Goal: Task Accomplishment & Management: Complete application form

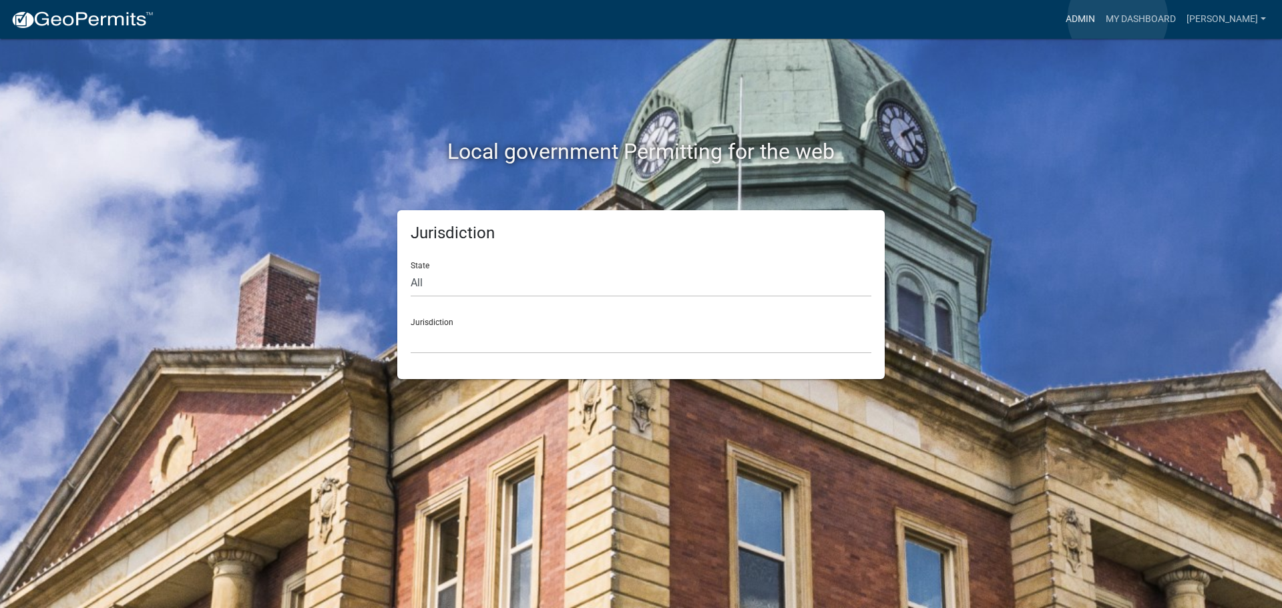
click at [1100, 18] on link "Admin" at bounding box center [1080, 19] width 40 height 25
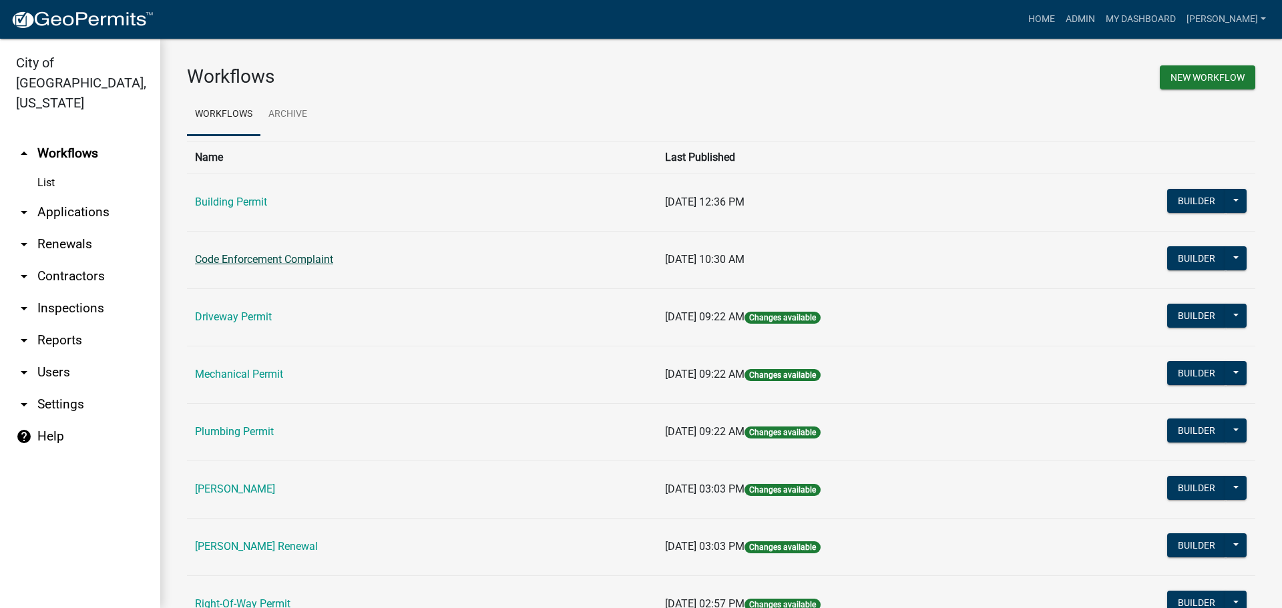
click at [311, 264] on link "Code Enforcement Complaint" at bounding box center [264, 259] width 138 height 13
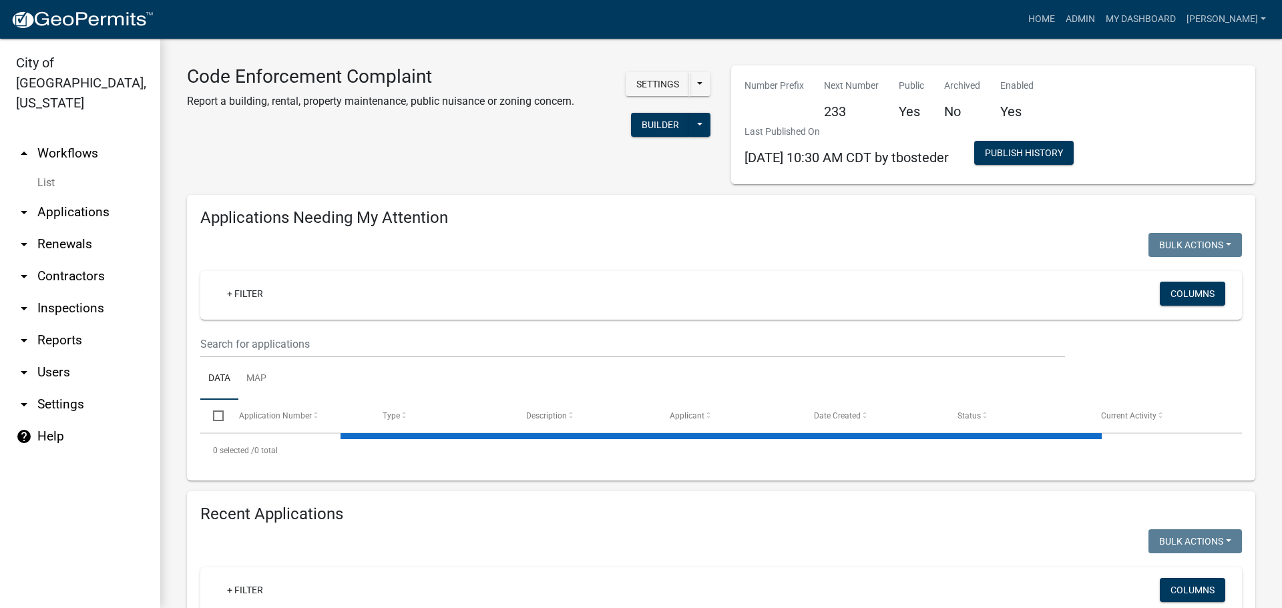
select select "3: 100"
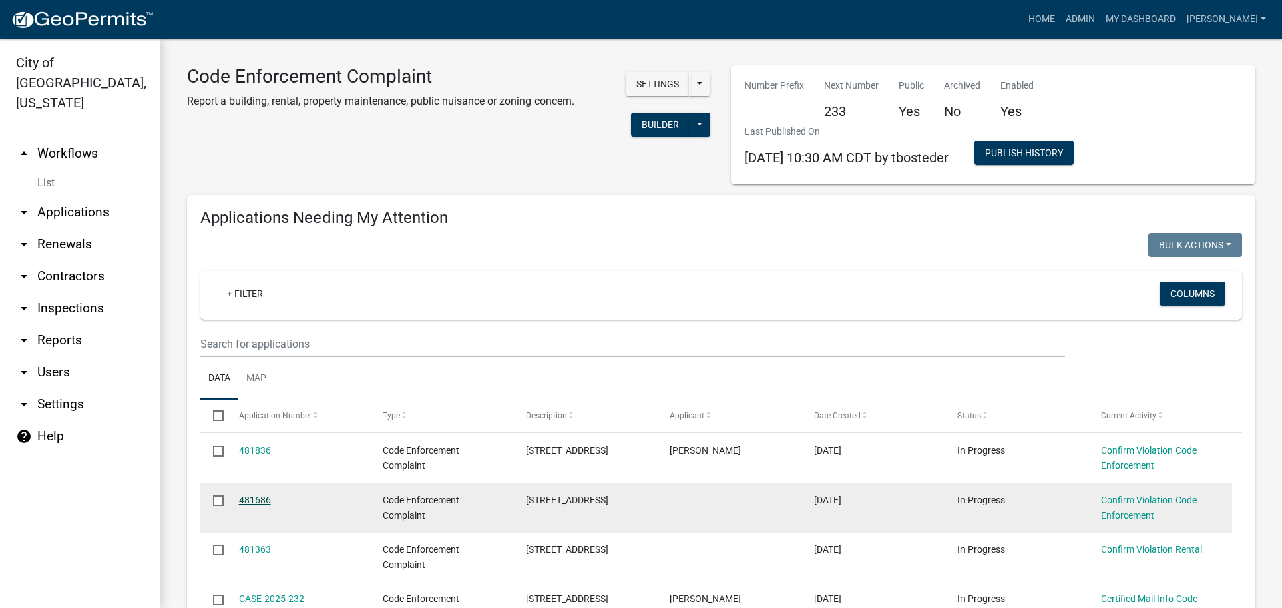
click at [255, 503] on link "481686" at bounding box center [255, 500] width 32 height 11
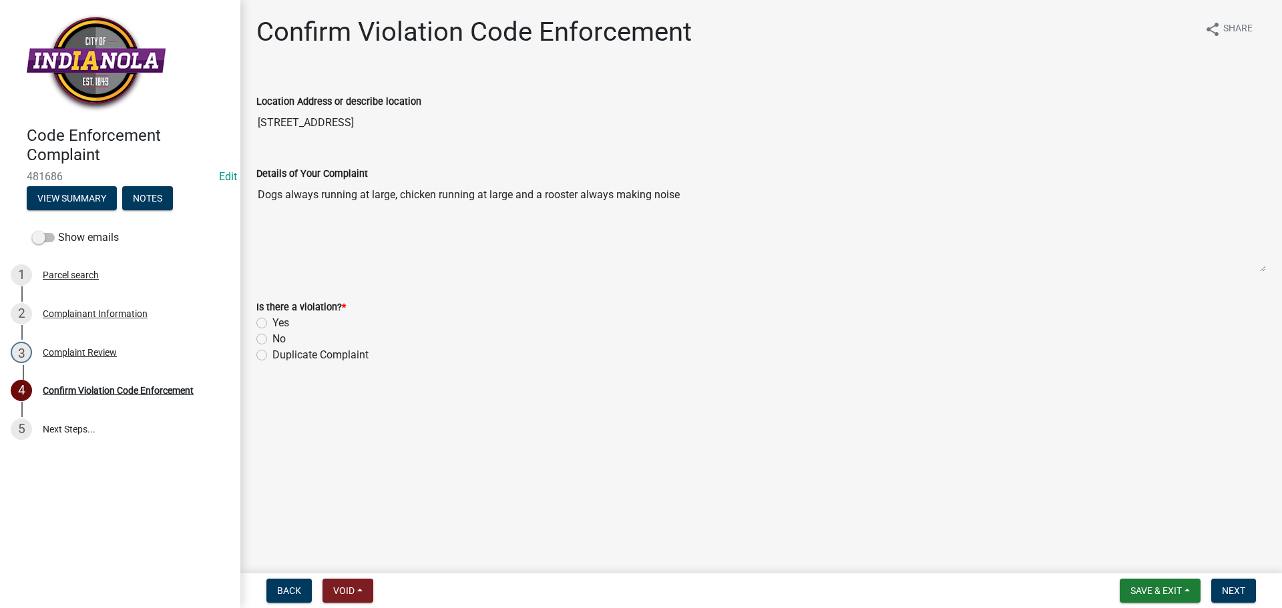
click at [272, 322] on label "Yes" at bounding box center [280, 323] width 17 height 16
click at [272, 322] on input "Yes" at bounding box center [276, 319] width 9 height 9
radio input "true"
click at [1244, 596] on span "Next" at bounding box center [1233, 590] width 23 height 11
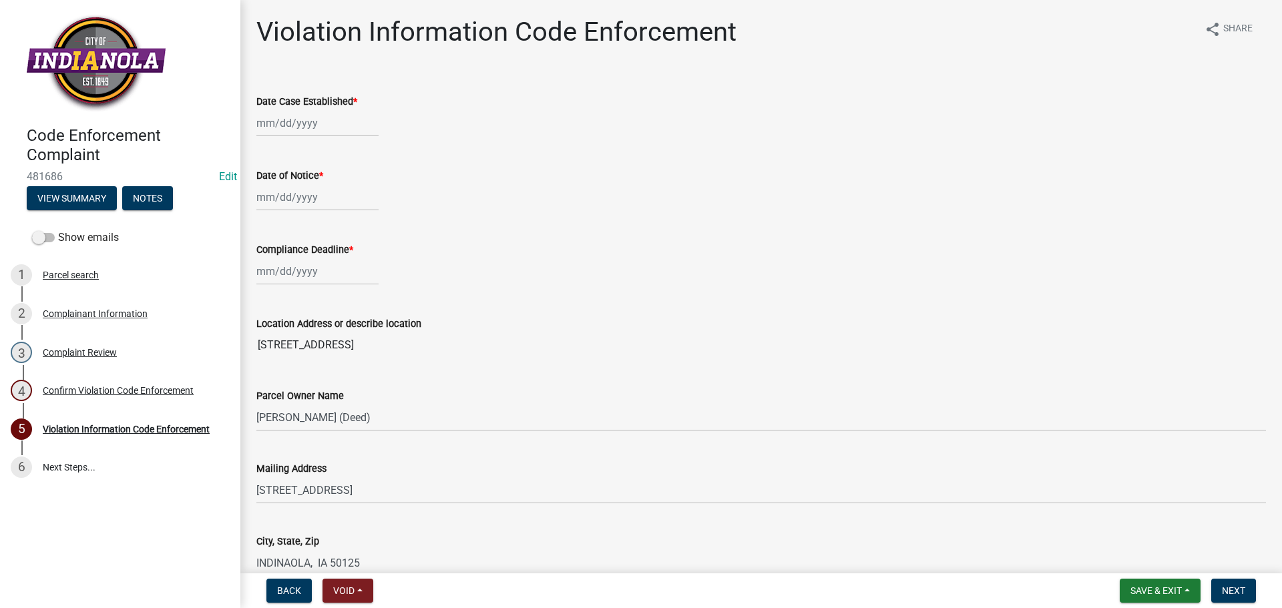
click at [322, 121] on div at bounding box center [317, 122] width 122 height 27
select select "9"
select select "2025"
click at [268, 257] on div "22" at bounding box center [269, 258] width 21 height 21
type input "[DATE]"
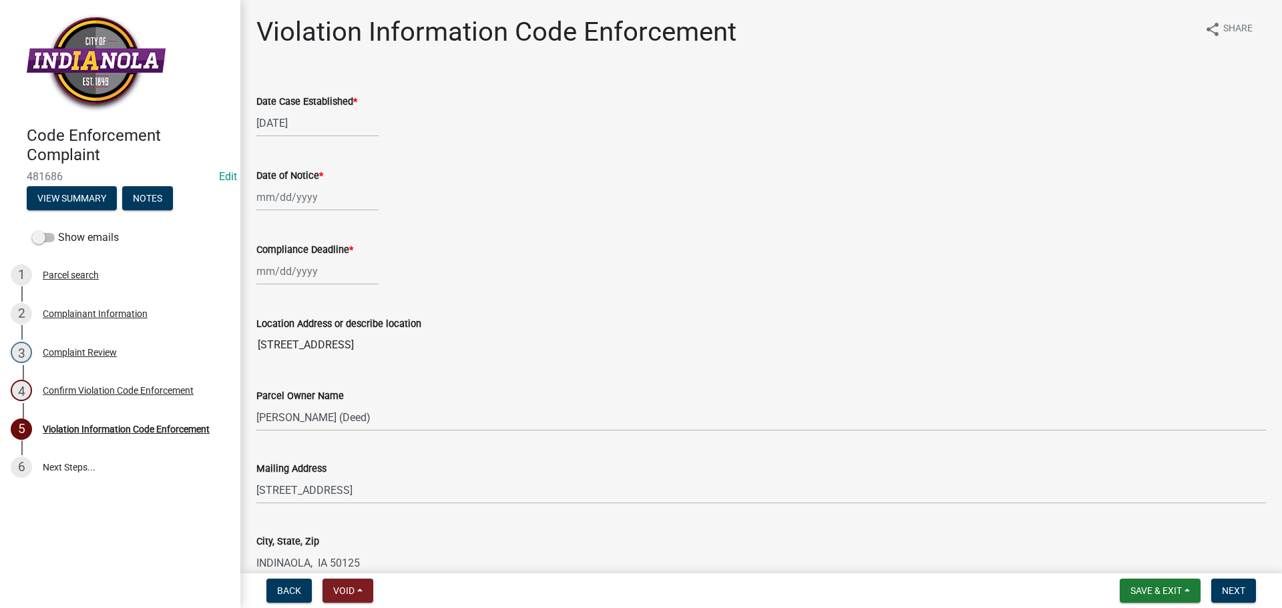
select select "9"
select select "2025"
click at [288, 205] on div "[PERSON_NAME] Feb Mar Apr [PERSON_NAME][DATE] Oct Nov [DATE] 1526 1527 1528 152…" at bounding box center [317, 197] width 122 height 27
click at [266, 326] on div "22" at bounding box center [269, 332] width 21 height 21
type input "[DATE]"
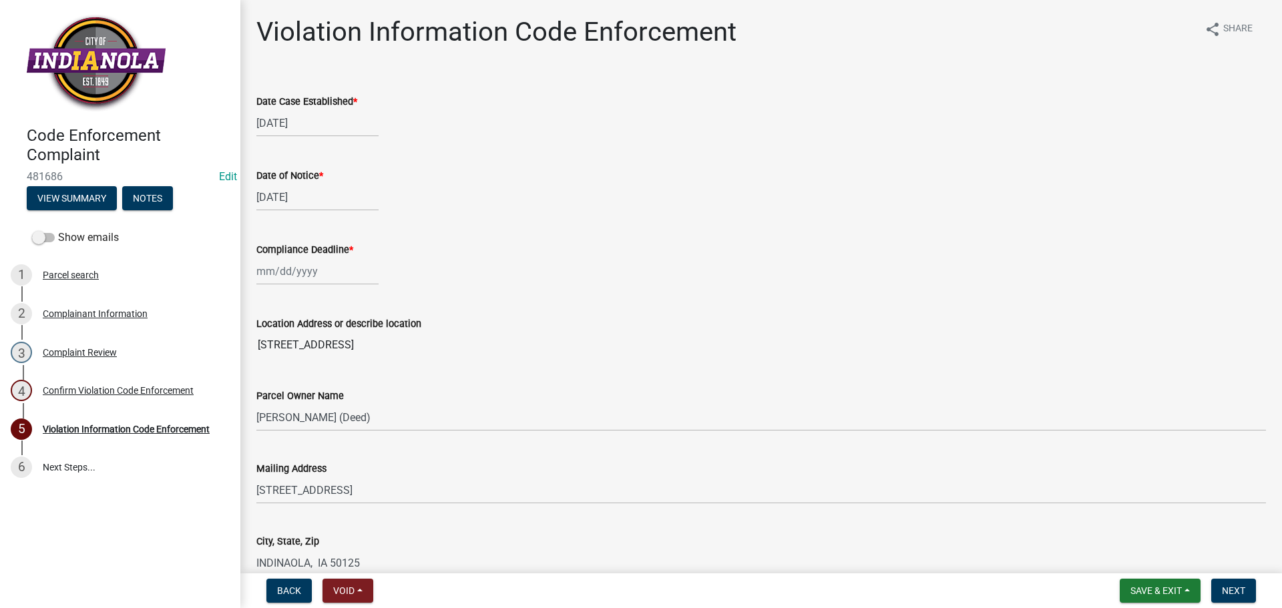
select select "9"
select select "2025"
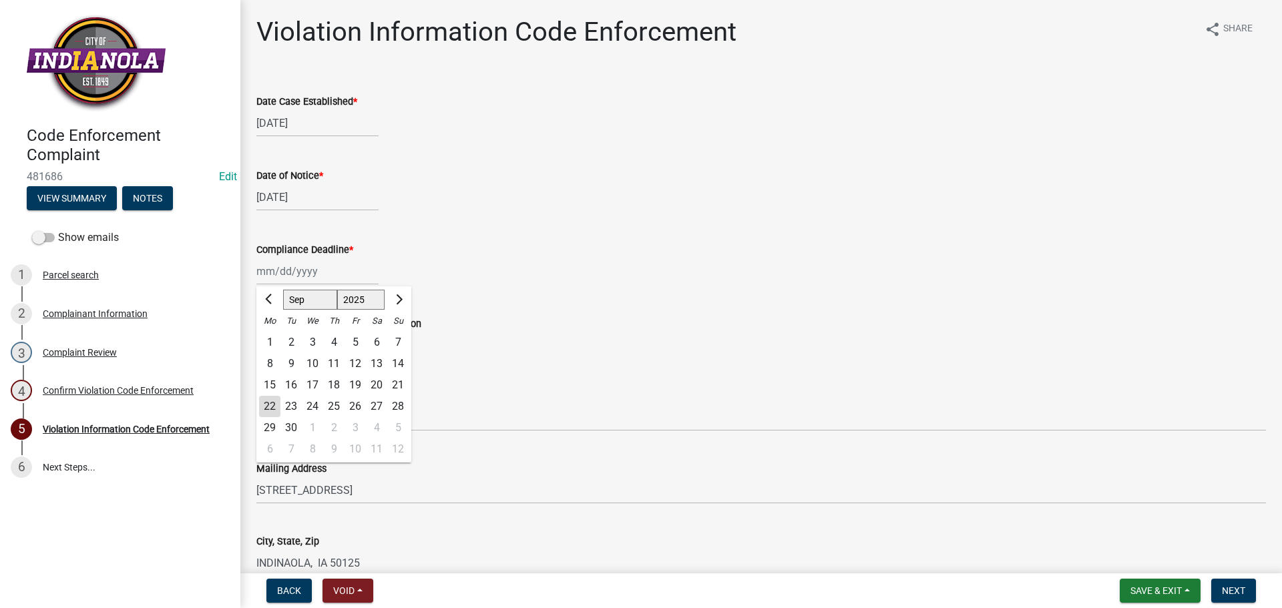
click at [286, 268] on div "[PERSON_NAME] Feb Mar Apr [PERSON_NAME][DATE] Oct Nov [DATE] 1526 1527 1528 152…" at bounding box center [317, 271] width 122 height 27
click at [272, 445] on div "6" at bounding box center [269, 449] width 21 height 21
type input "[DATE]"
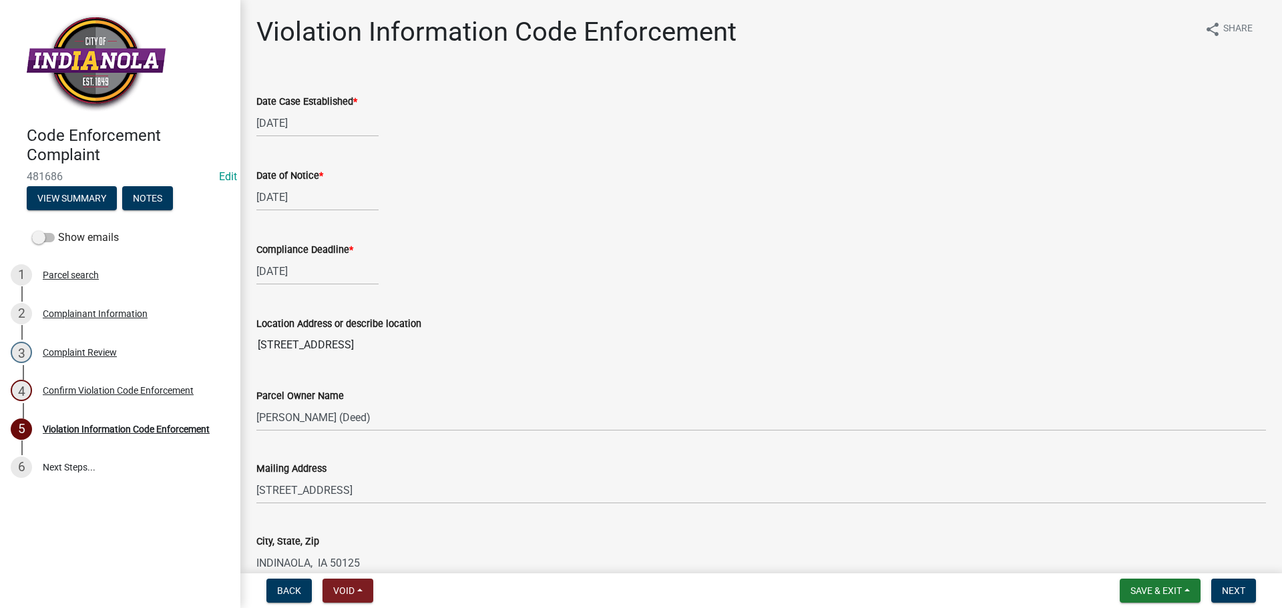
click at [644, 248] on div "Compliance Deadline *" at bounding box center [760, 250] width 1009 height 16
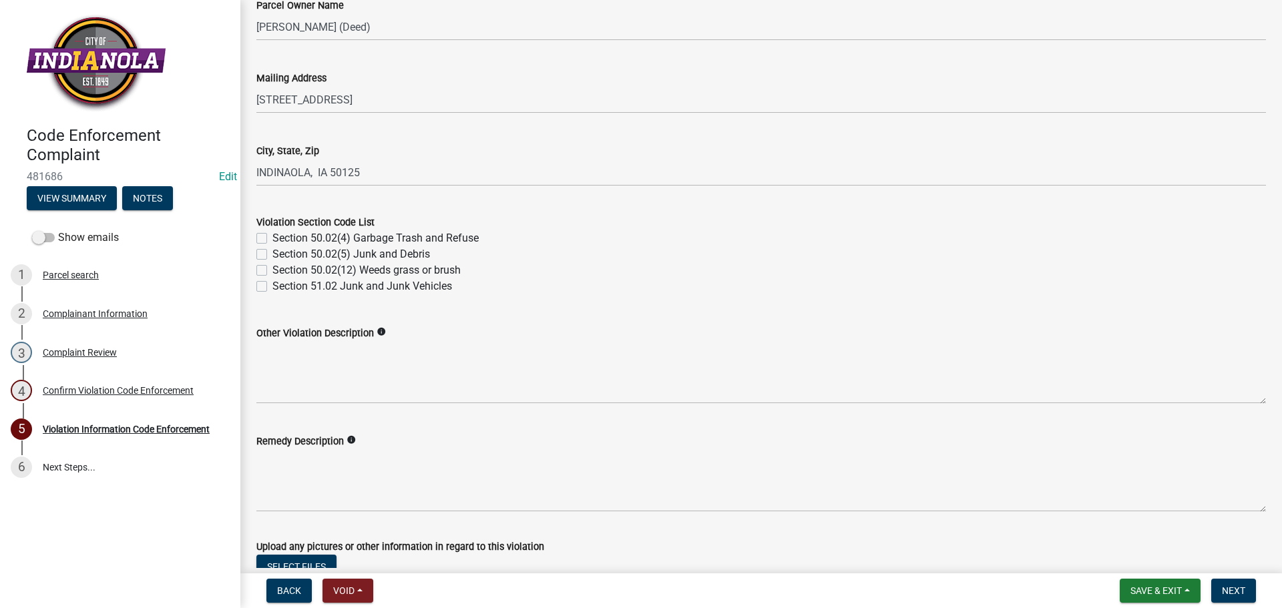
scroll to position [467, 0]
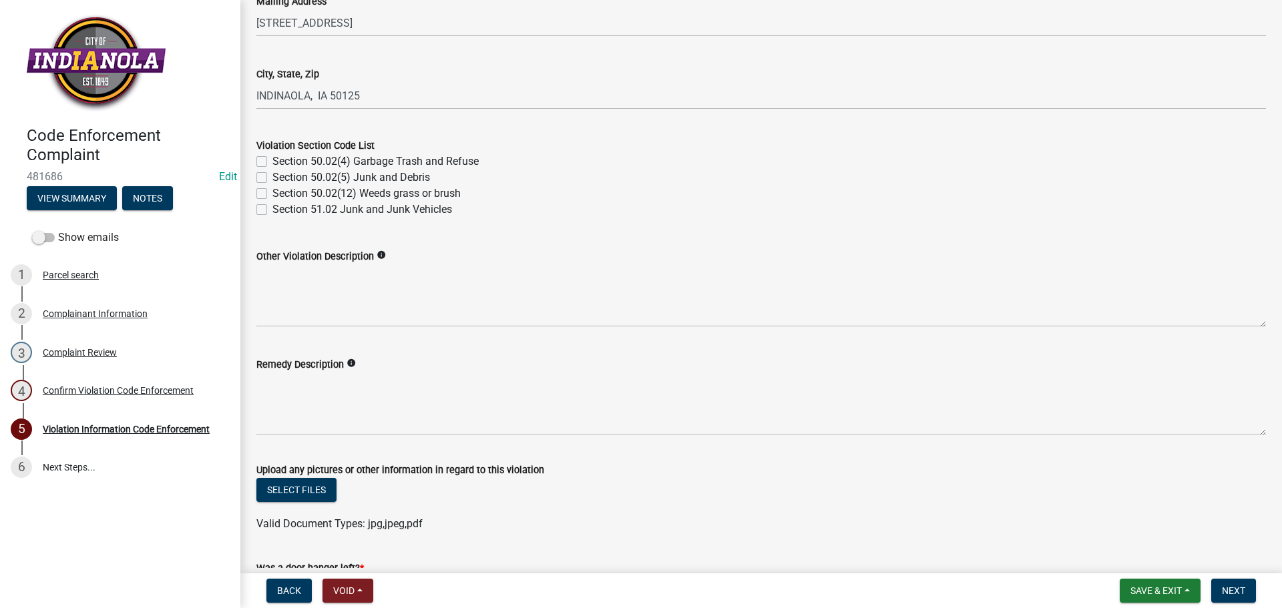
click at [272, 175] on label "Section 50.02(5) Junk and Debris" at bounding box center [351, 178] width 158 height 16
click at [272, 175] on input "Section 50.02(5) Junk and Debris" at bounding box center [276, 174] width 9 height 9
checkbox input "true"
checkbox input "false"
checkbox input "true"
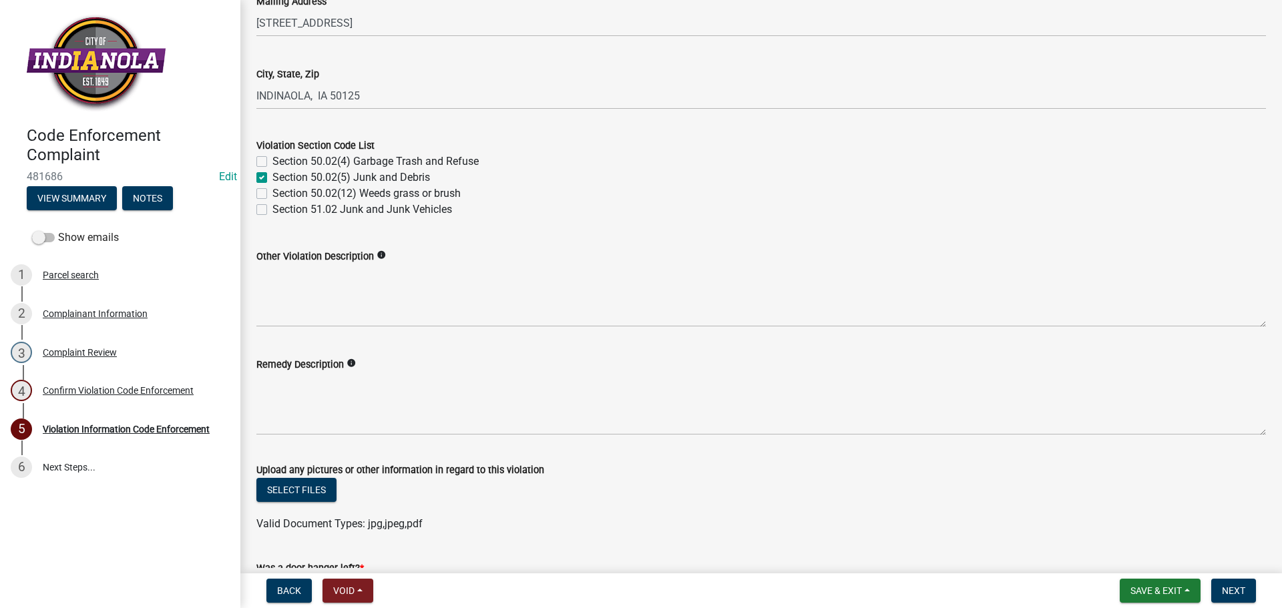
checkbox input "false"
click at [272, 209] on label "Section 51.02 Junk and Junk Vehicles" at bounding box center [362, 210] width 180 height 16
click at [272, 209] on input "Section 51.02 Junk and Junk Vehicles" at bounding box center [276, 206] width 9 height 9
checkbox input "true"
checkbox input "false"
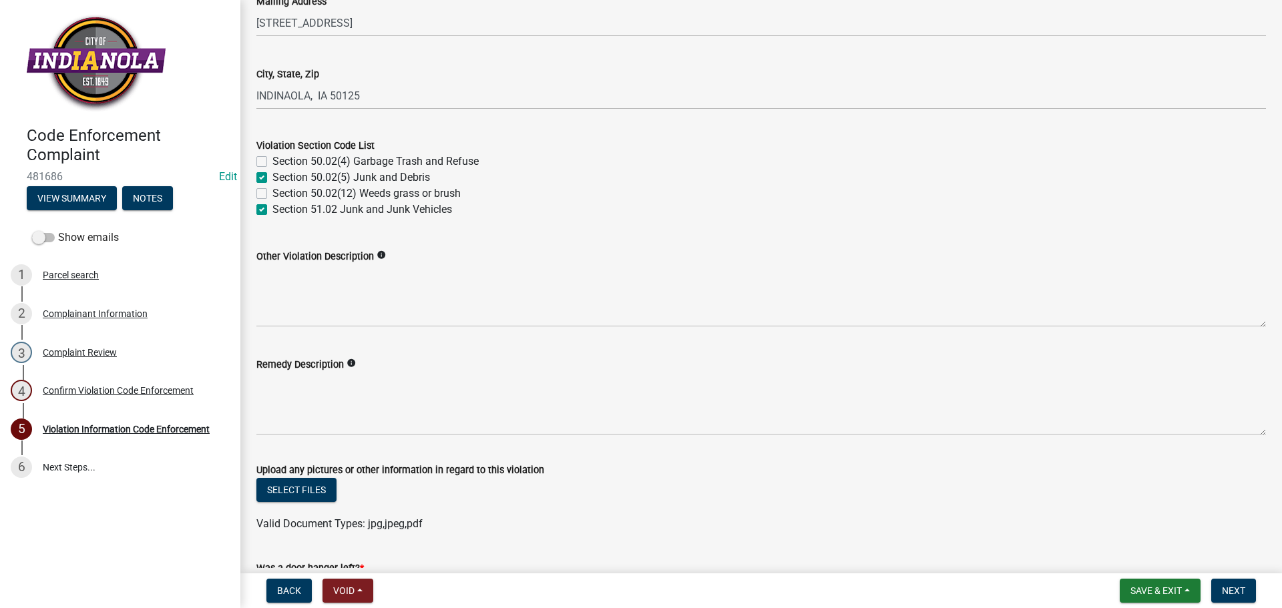
checkbox input "true"
checkbox input "false"
checkbox input "true"
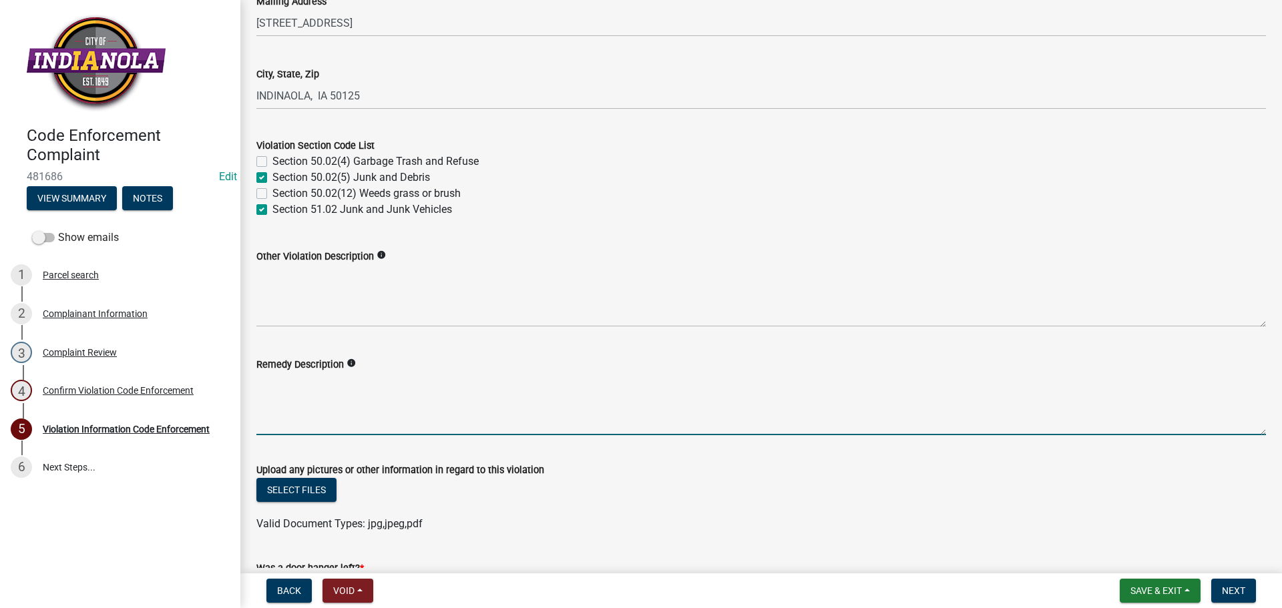
click at [300, 399] on textarea "Remedy Description" at bounding box center [760, 403] width 1009 height 63
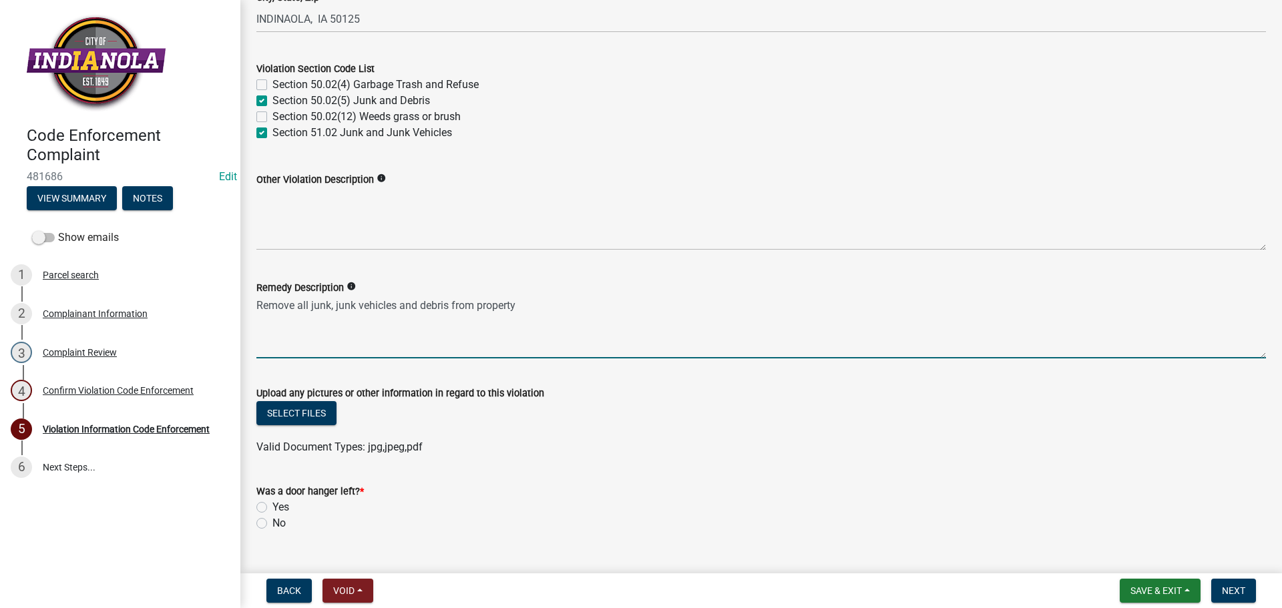
scroll to position [662, 0]
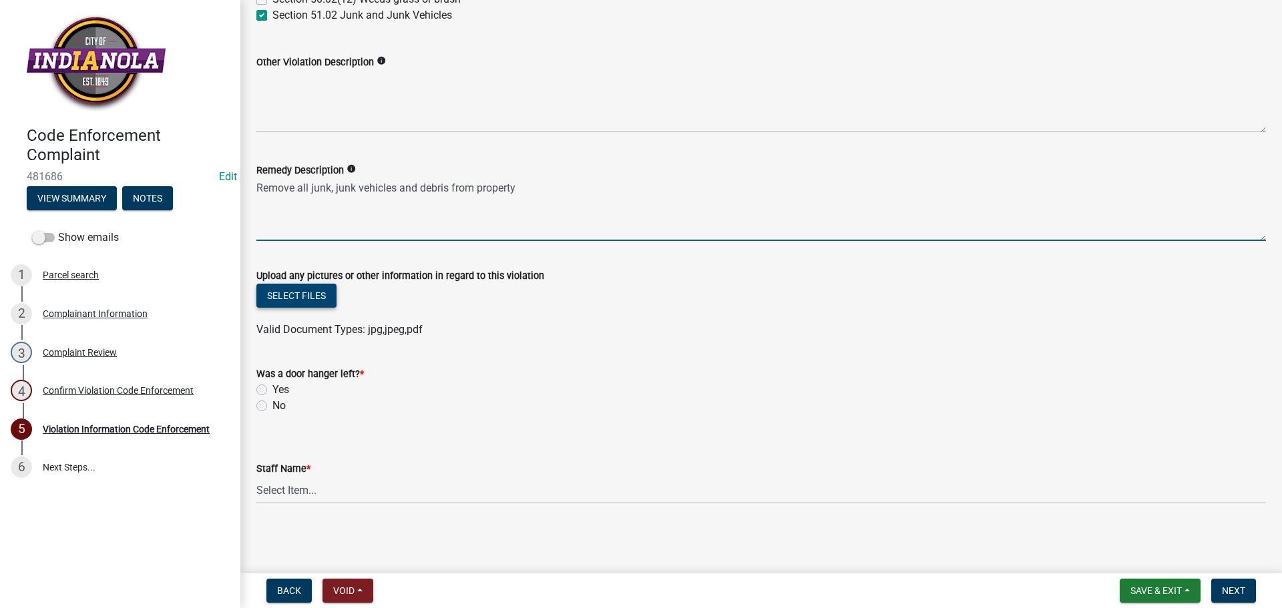
type textarea "Remove all junk, junk vehicles and debris from property"
click at [301, 288] on button "Select files" at bounding box center [296, 296] width 80 height 24
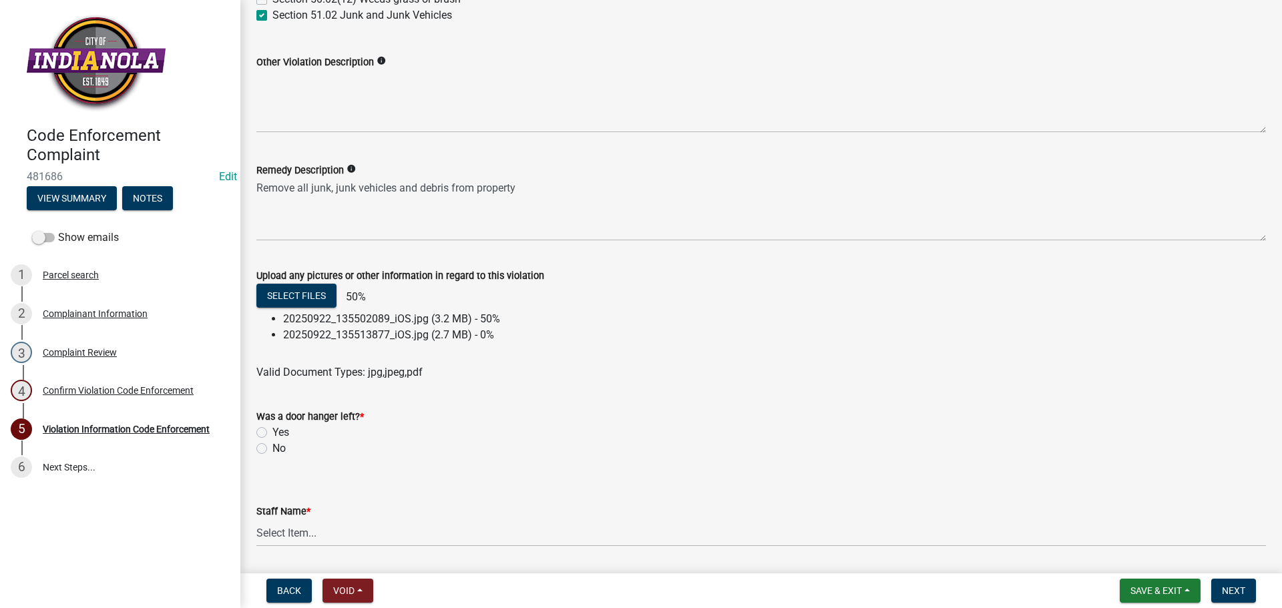
click at [272, 448] on label "No" at bounding box center [278, 449] width 13 height 16
click at [272, 448] on input "No" at bounding box center [276, 445] width 9 height 9
radio input "true"
click at [314, 533] on div "Staff Name * Select Item... [PERSON_NAME] [PERSON_NAME] [PERSON_NAME] Other" at bounding box center [760, 508] width 1009 height 78
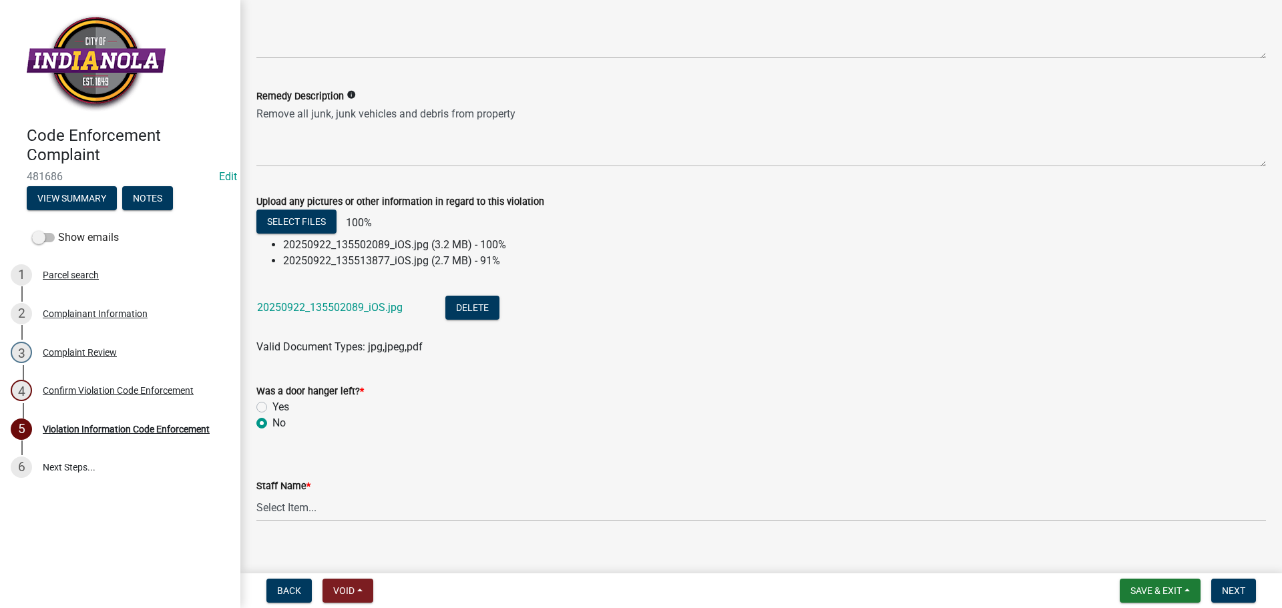
scroll to position [753, 0]
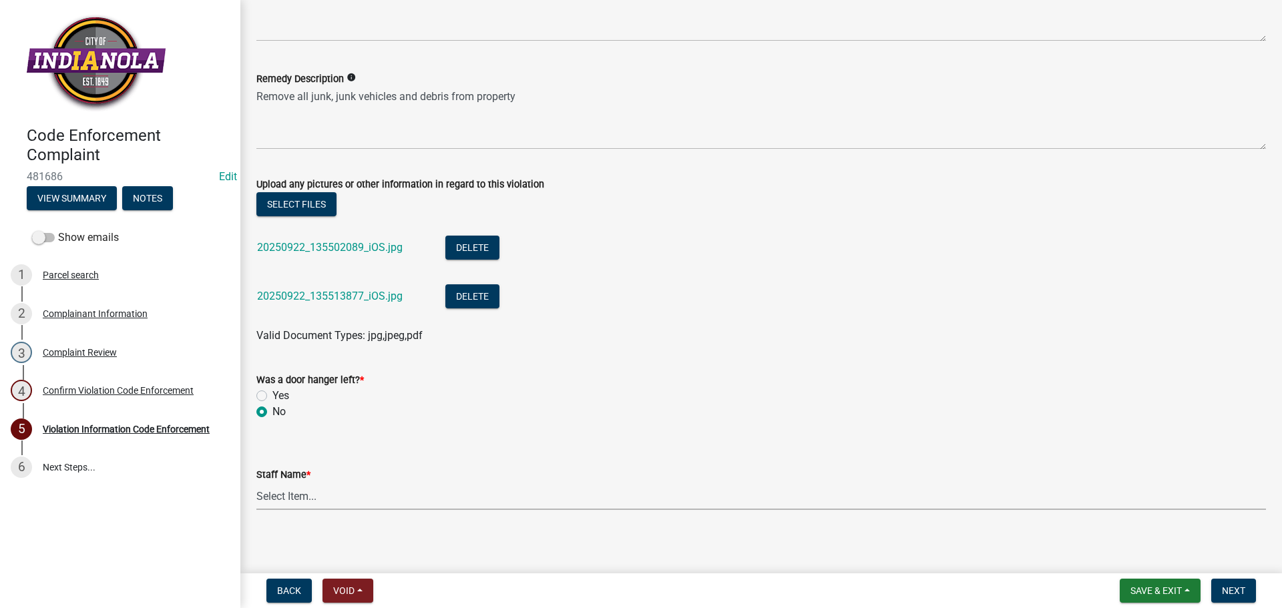
click at [348, 505] on select "Select Item... [PERSON_NAME] [PERSON_NAME] [PERSON_NAME] Other" at bounding box center [760, 496] width 1009 height 27
click at [256, 483] on select "Select Item... [PERSON_NAME] [PERSON_NAME] [PERSON_NAME] Other" at bounding box center [760, 496] width 1009 height 27
select select "634d5426-b8b3-48ee-aa1e-d523f7499186"
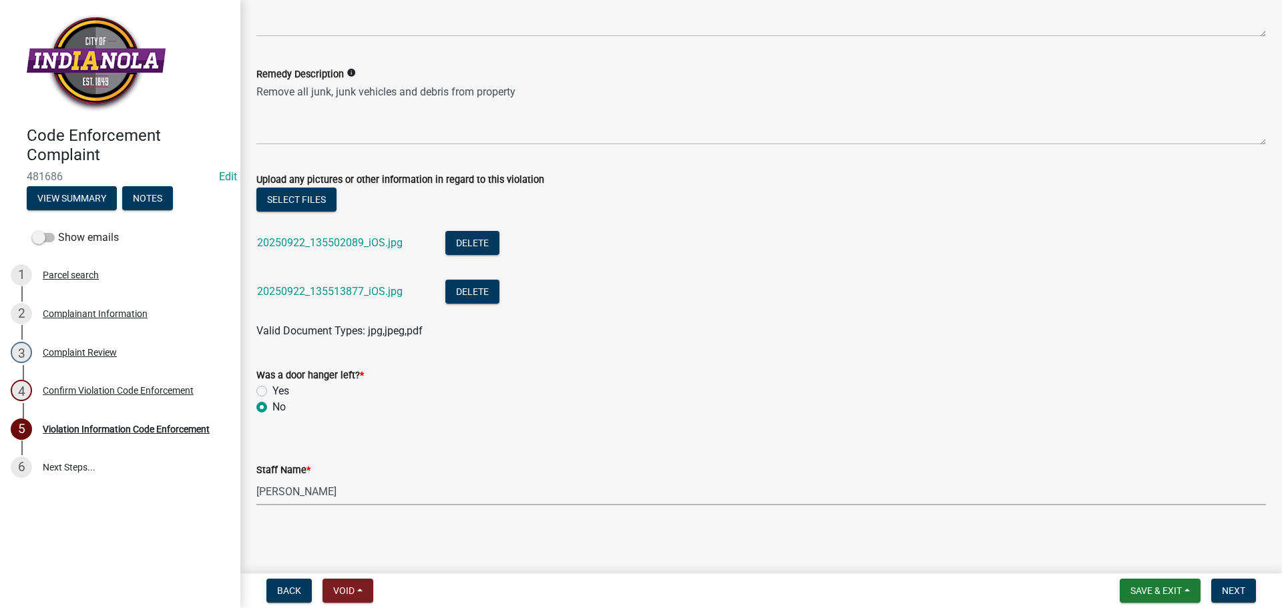
scroll to position [759, 0]
click at [1248, 591] on button "Next" at bounding box center [1233, 591] width 45 height 24
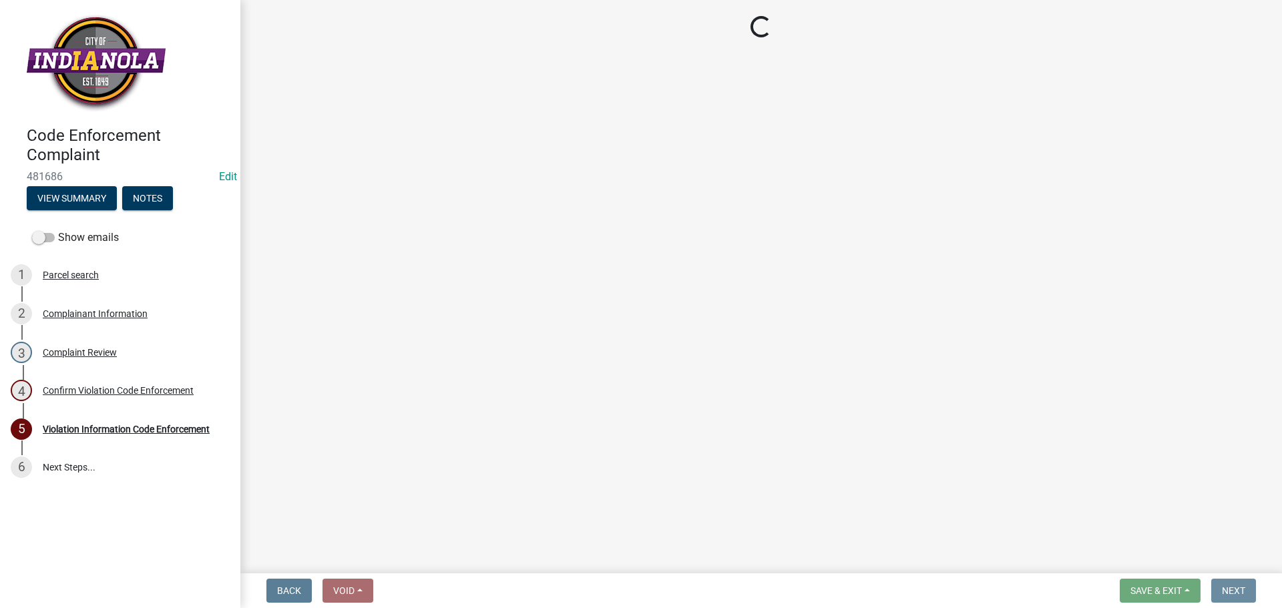
scroll to position [0, 0]
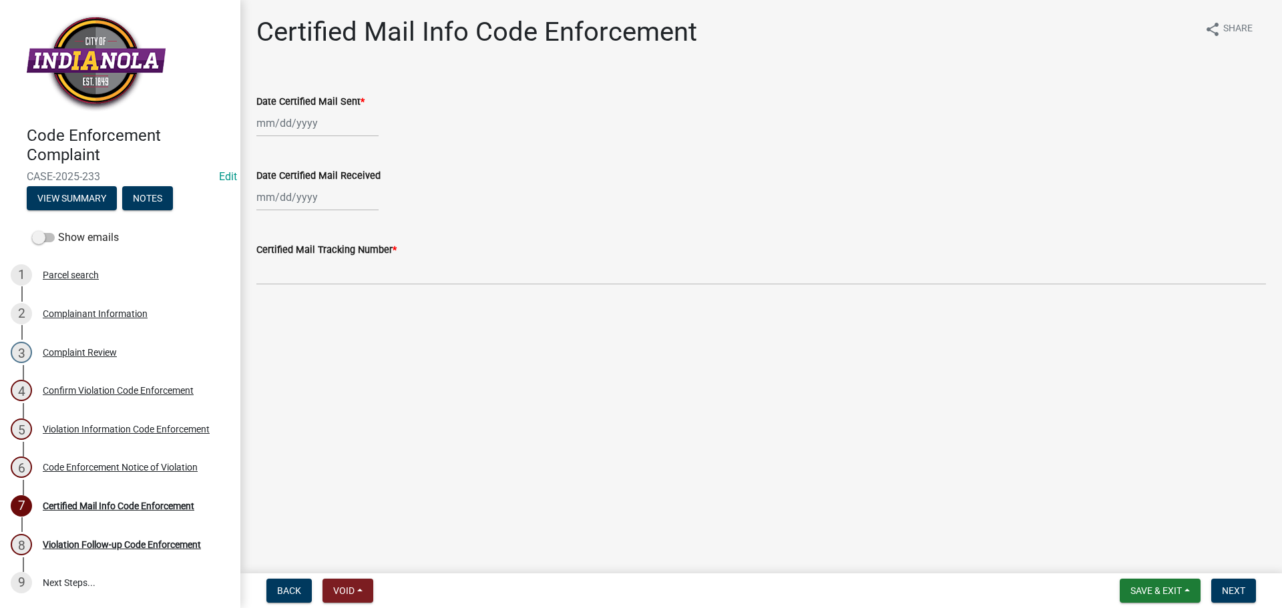
click at [340, 115] on div at bounding box center [317, 122] width 122 height 27
select select "9"
select select "2025"
click at [266, 256] on div "22" at bounding box center [269, 258] width 21 height 21
type input "[DATE]"
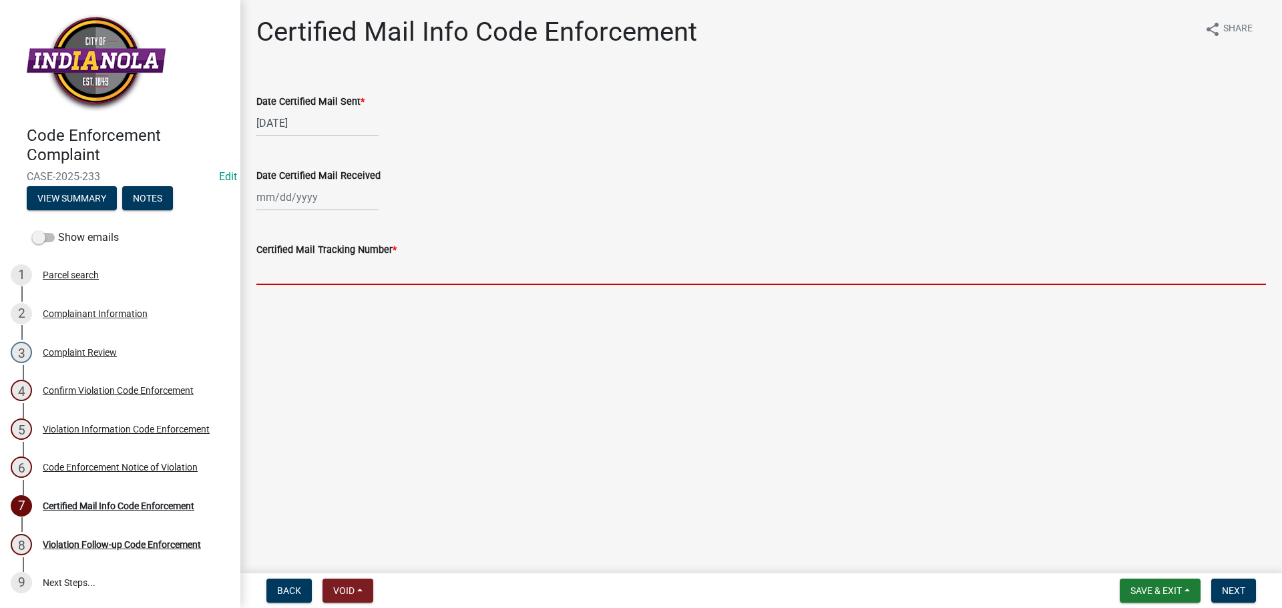
click at [273, 270] on input "Certified Mail Tracking Number *" at bounding box center [760, 271] width 1009 height 27
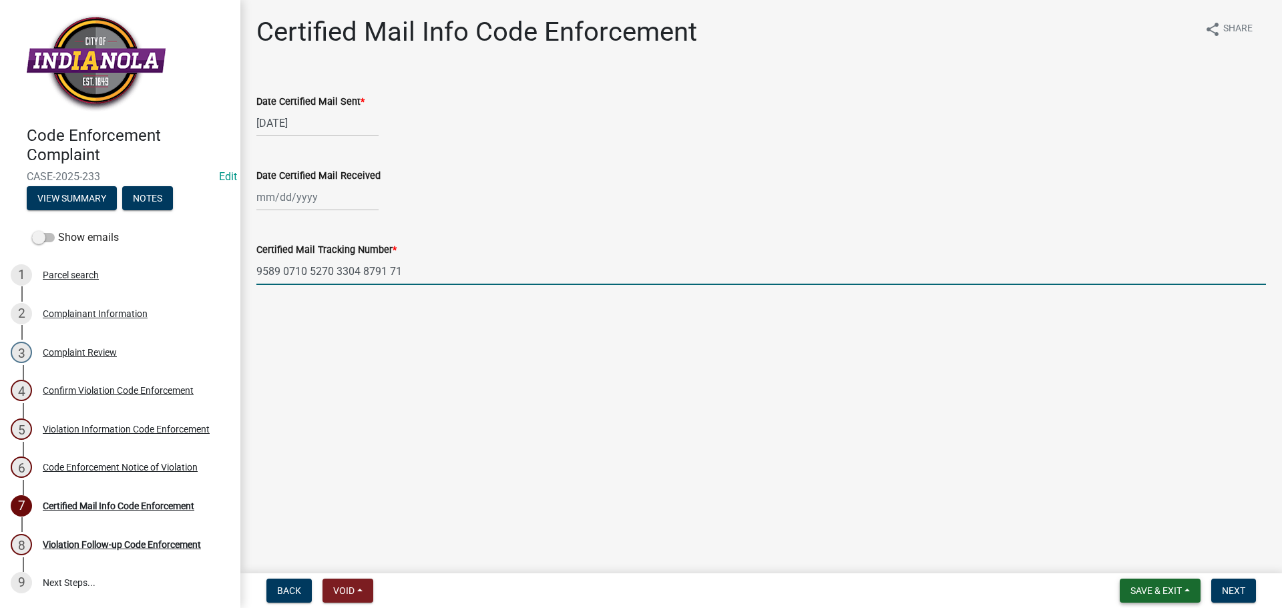
type input "9589 0710 5270 3304 8791 71"
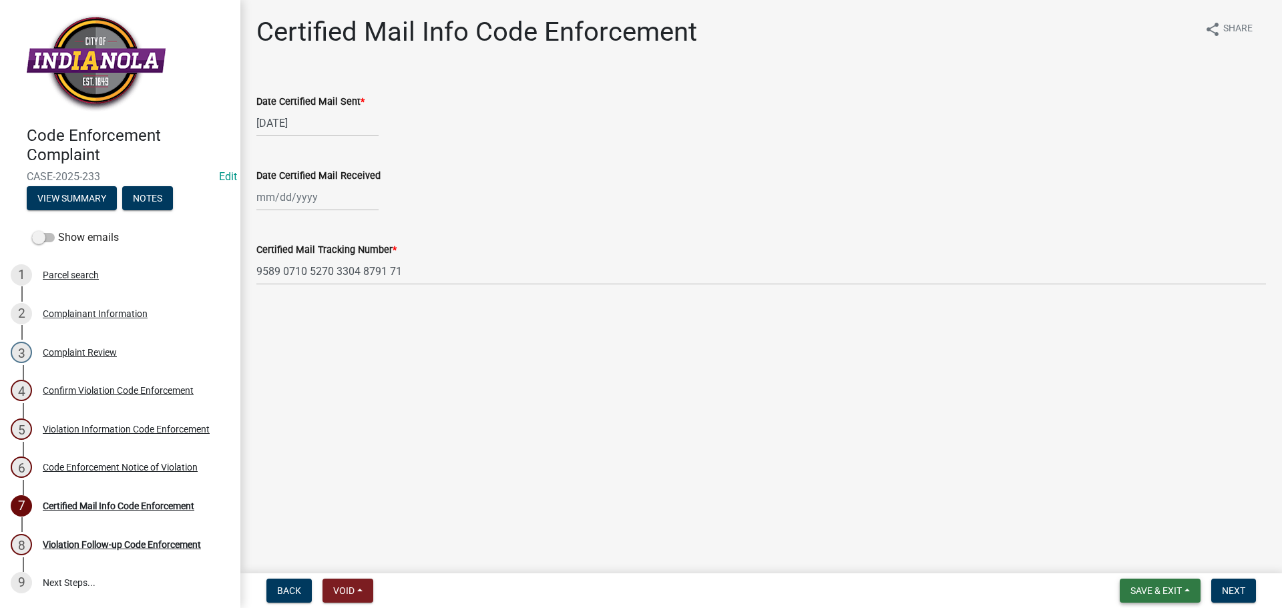
click at [1150, 595] on span "Save & Exit" at bounding box center [1155, 590] width 51 height 11
click at [1132, 531] on button "Save" at bounding box center [1146, 524] width 107 height 32
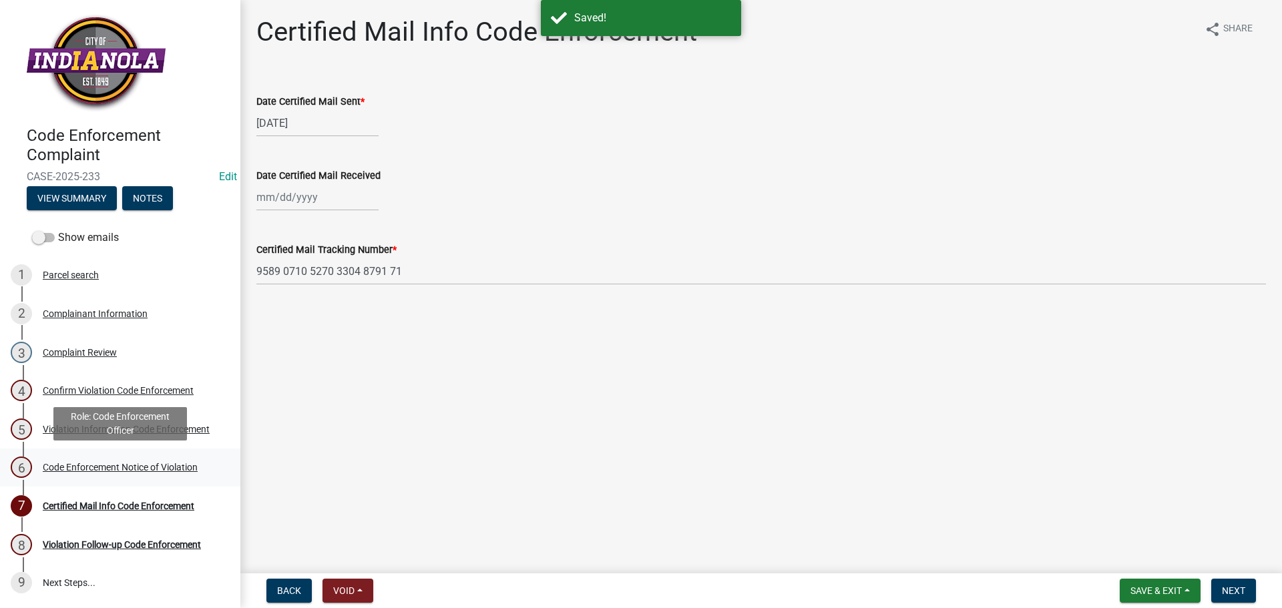
click at [186, 463] on div "Code Enforcement Notice of Violation" at bounding box center [120, 467] width 155 height 9
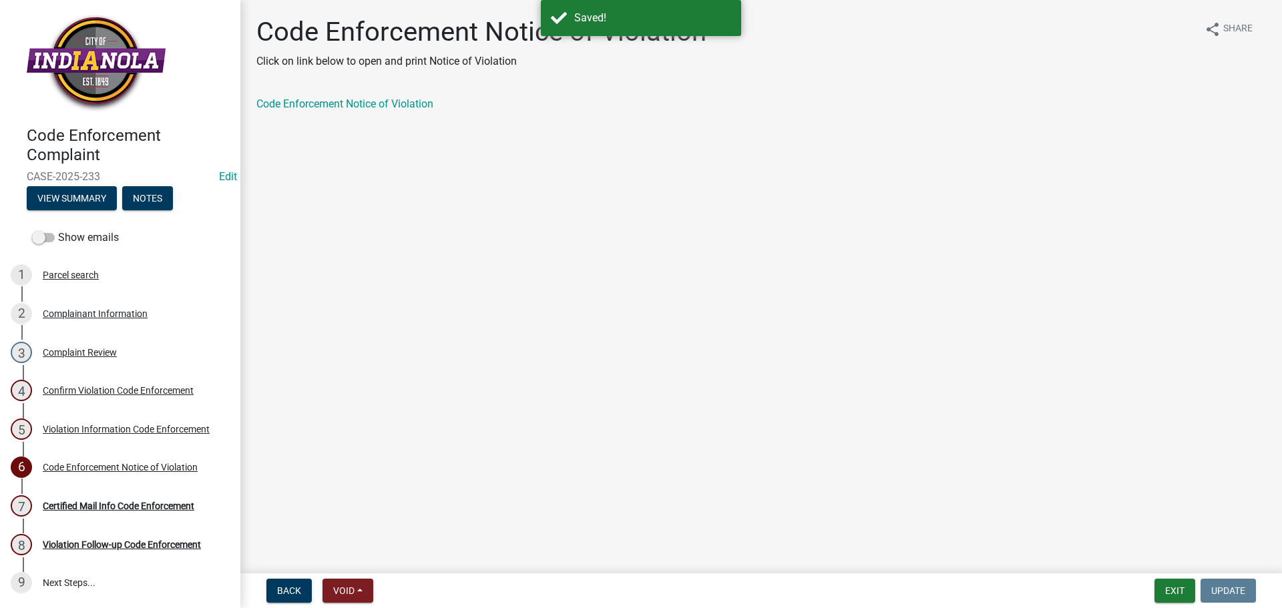
click at [322, 92] on div "Code Enforcement Notice of Violation Click on link below to open and print Noti…" at bounding box center [760, 75] width 1029 height 119
click at [328, 105] on link "Code Enforcement Notice of Violation" at bounding box center [344, 103] width 177 height 13
click at [1180, 595] on button "Exit" at bounding box center [1174, 591] width 41 height 24
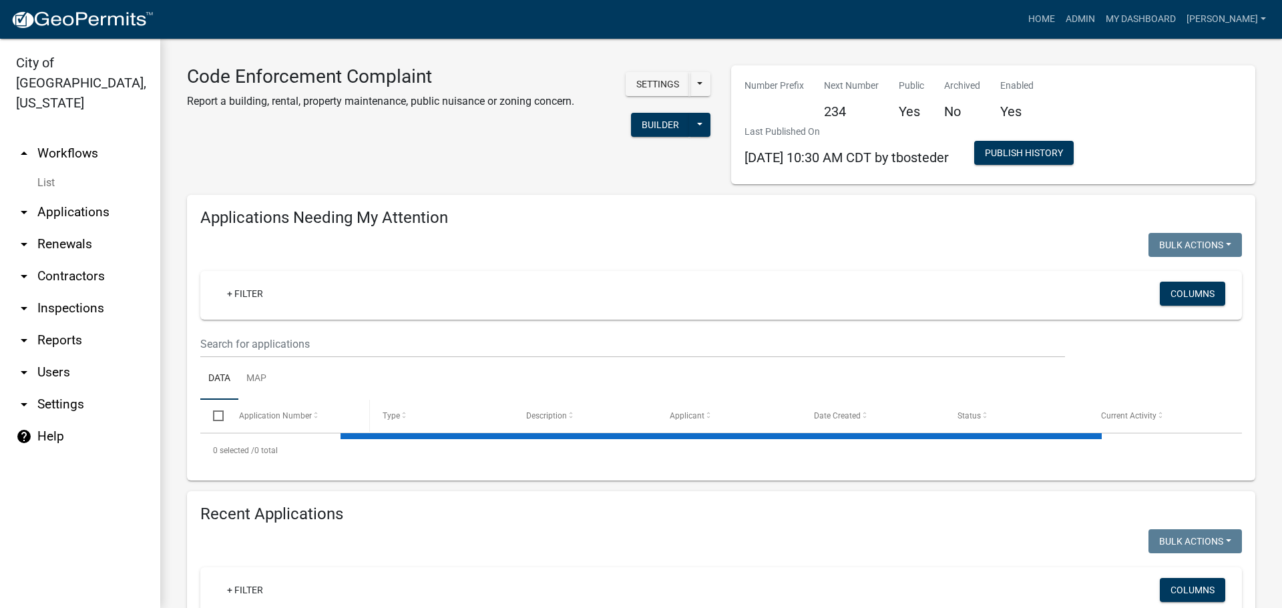
select select "3: 100"
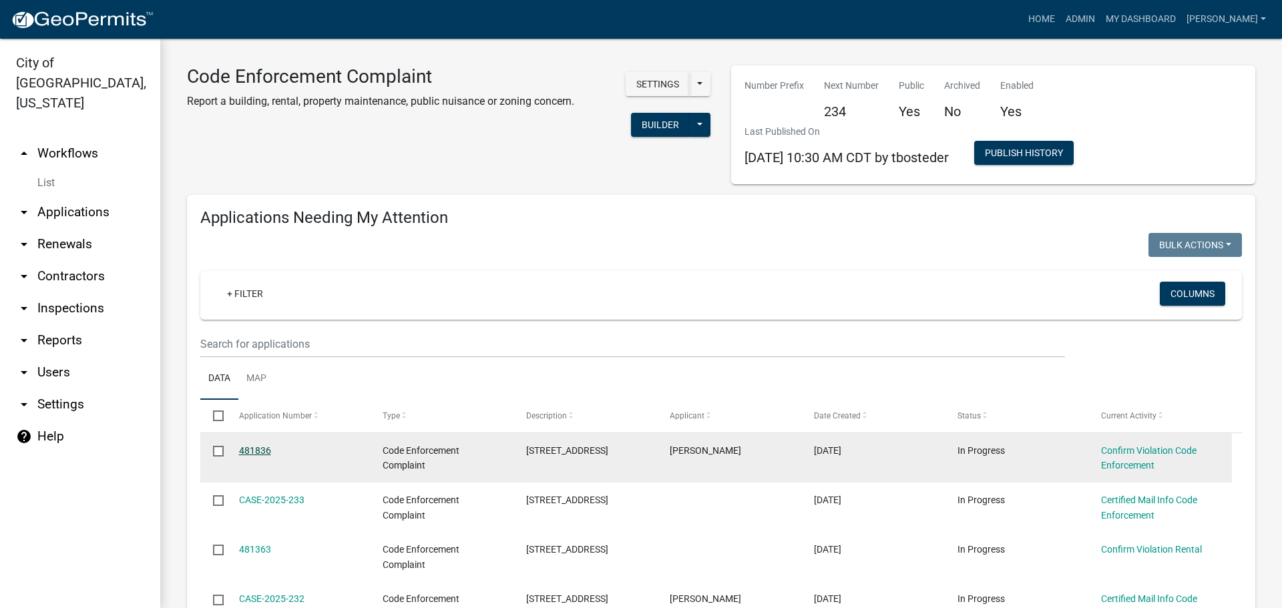
click at [249, 447] on link "481836" at bounding box center [255, 450] width 32 height 11
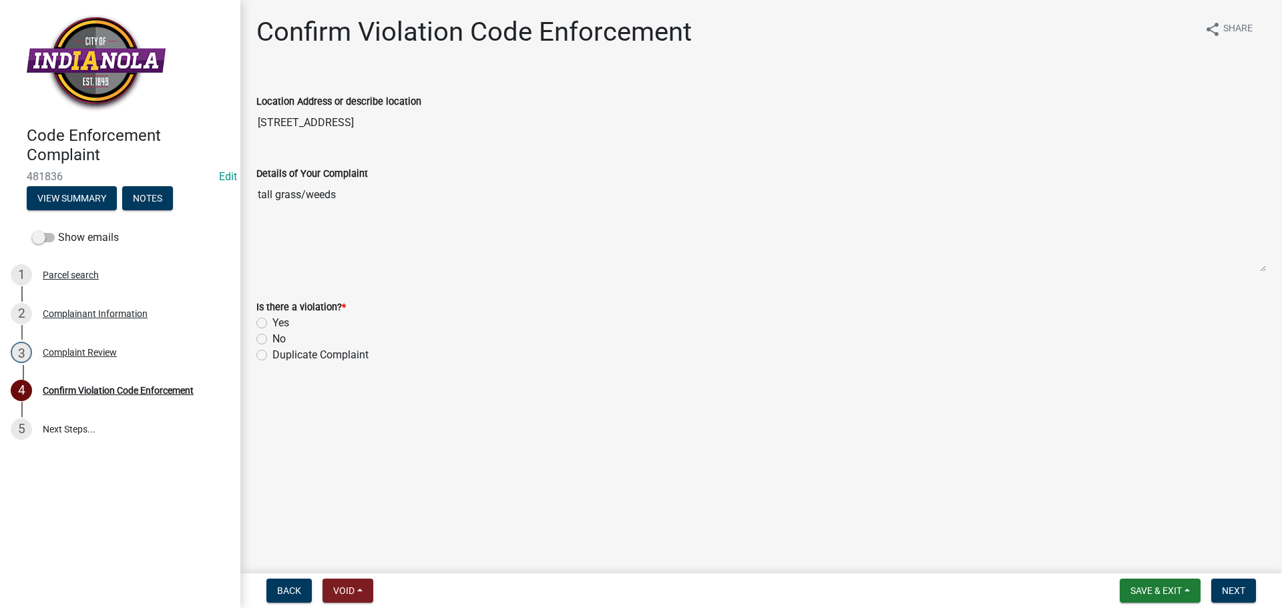
click at [272, 322] on label "Yes" at bounding box center [280, 323] width 17 height 16
click at [272, 322] on input "Yes" at bounding box center [276, 319] width 9 height 9
radio input "true"
click at [1248, 587] on button "Next" at bounding box center [1233, 591] width 45 height 24
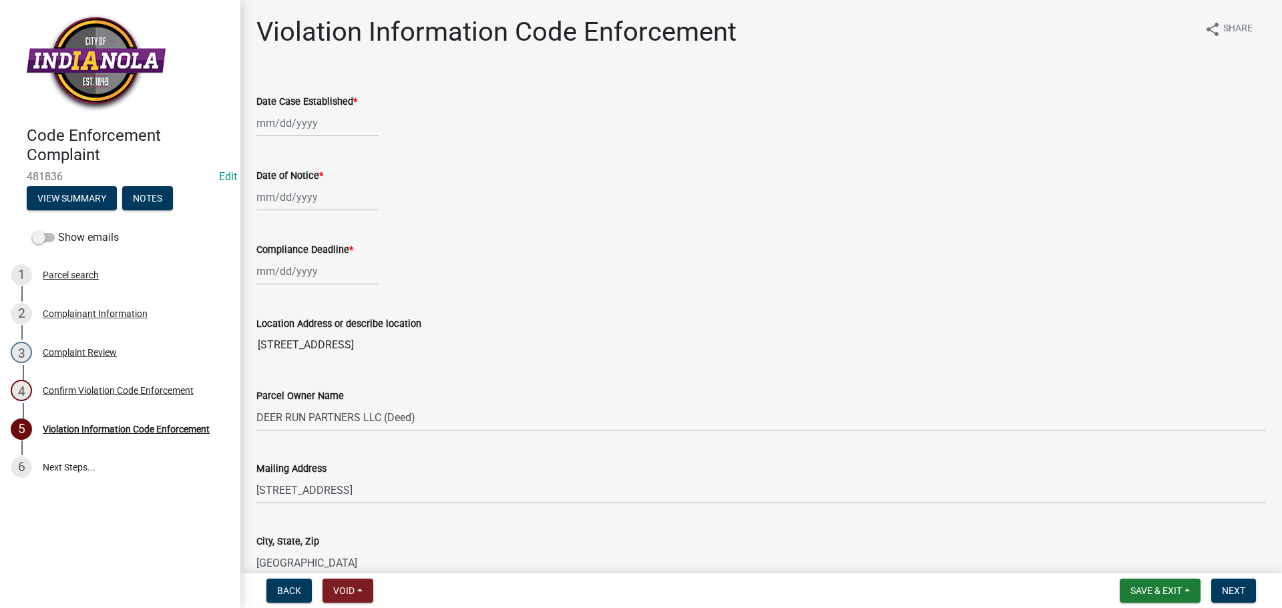
click at [316, 134] on div at bounding box center [317, 122] width 122 height 27
select select "9"
select select "2025"
click at [266, 254] on div "22" at bounding box center [269, 258] width 21 height 21
type input "[DATE]"
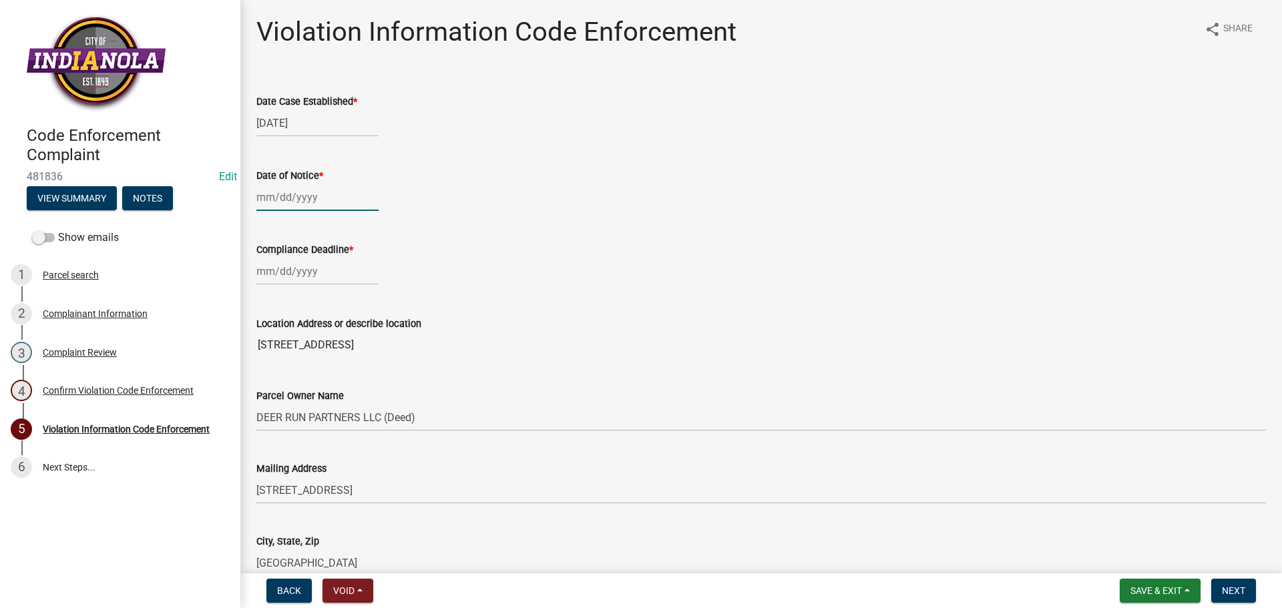
click at [283, 194] on div at bounding box center [317, 197] width 122 height 27
select select "9"
select select "2025"
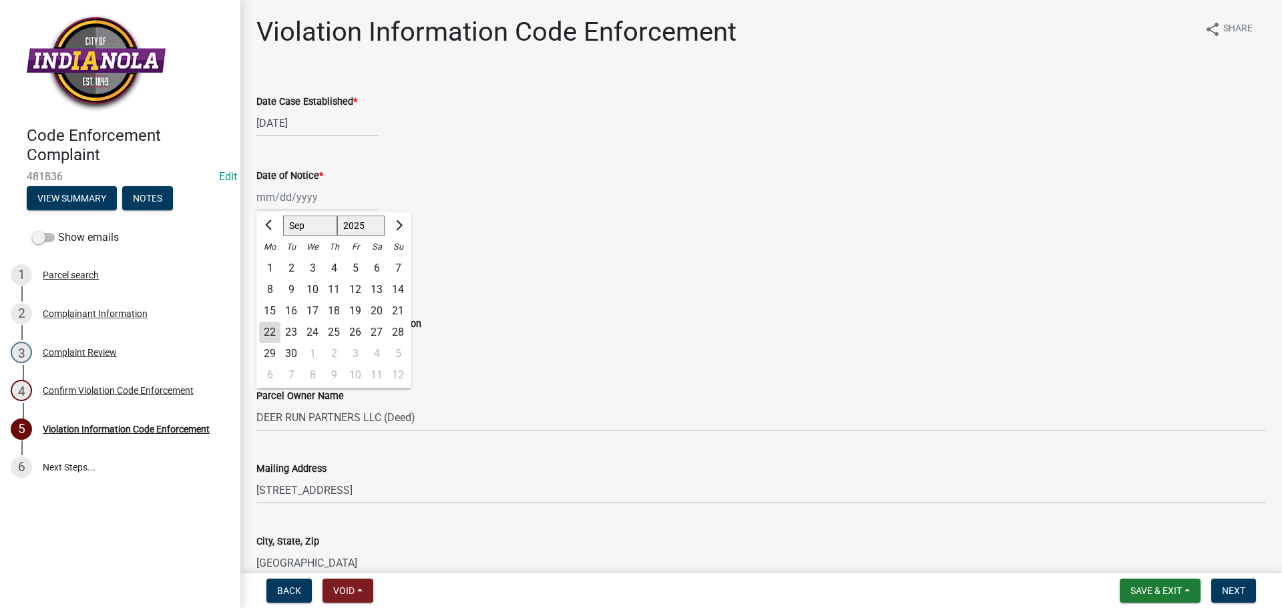
click at [263, 330] on div "22" at bounding box center [269, 332] width 21 height 21
type input "[DATE]"
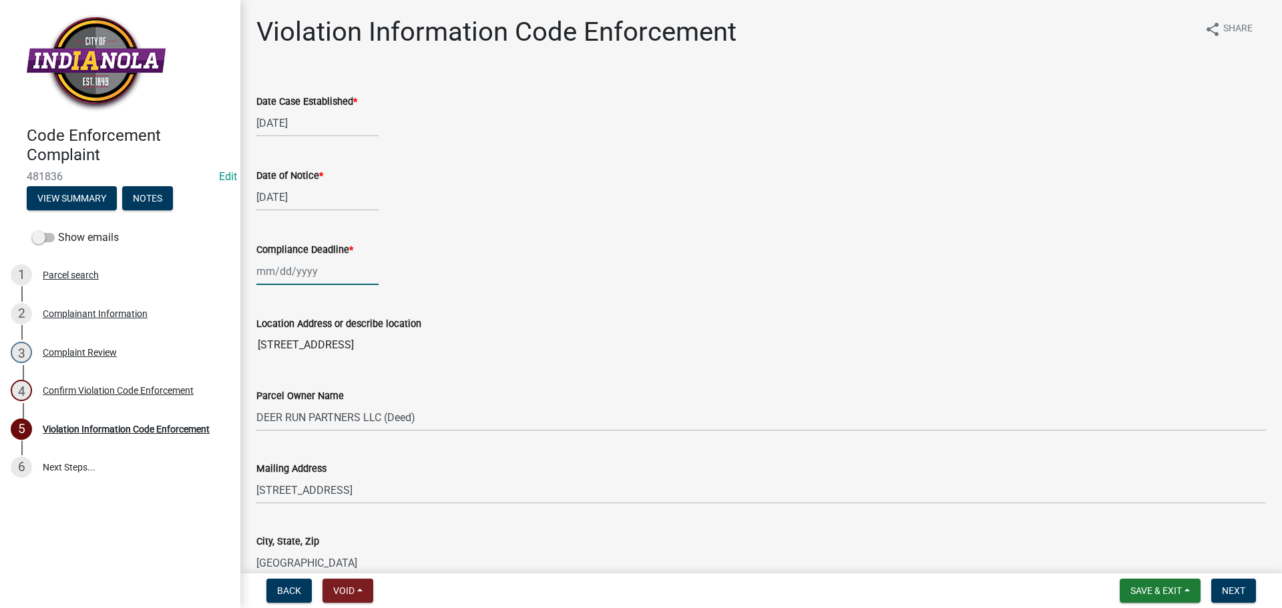
click at [276, 276] on div at bounding box center [317, 271] width 122 height 27
select select "9"
select select "2025"
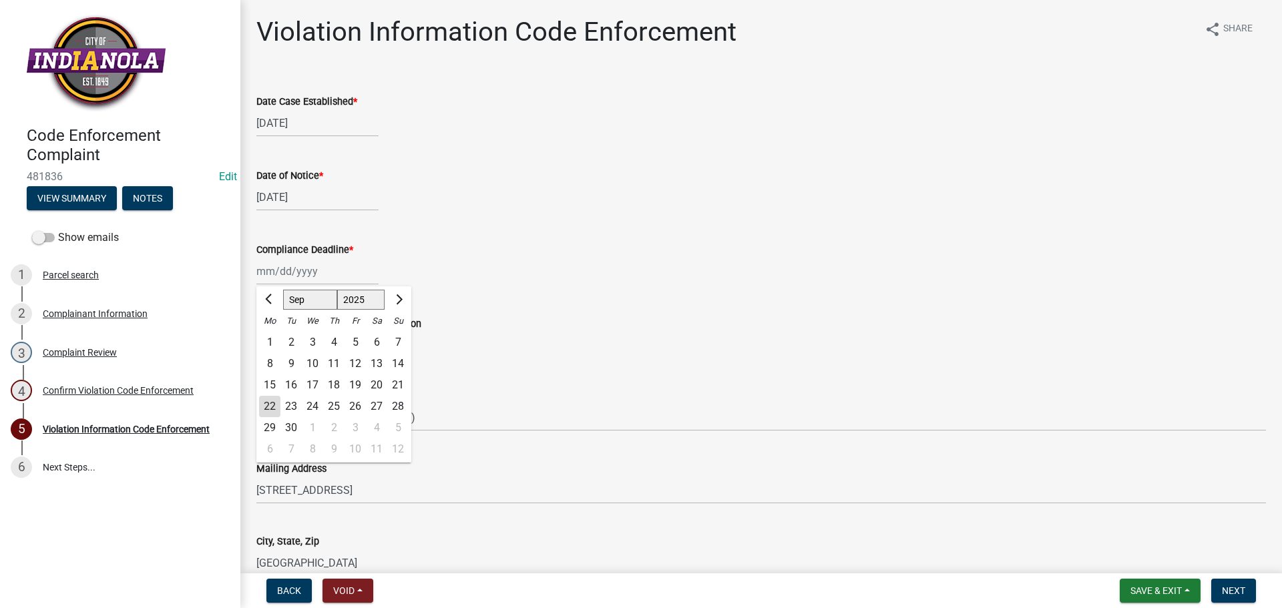
click at [379, 423] on div "4" at bounding box center [376, 427] width 21 height 21
type input "[DATE]"
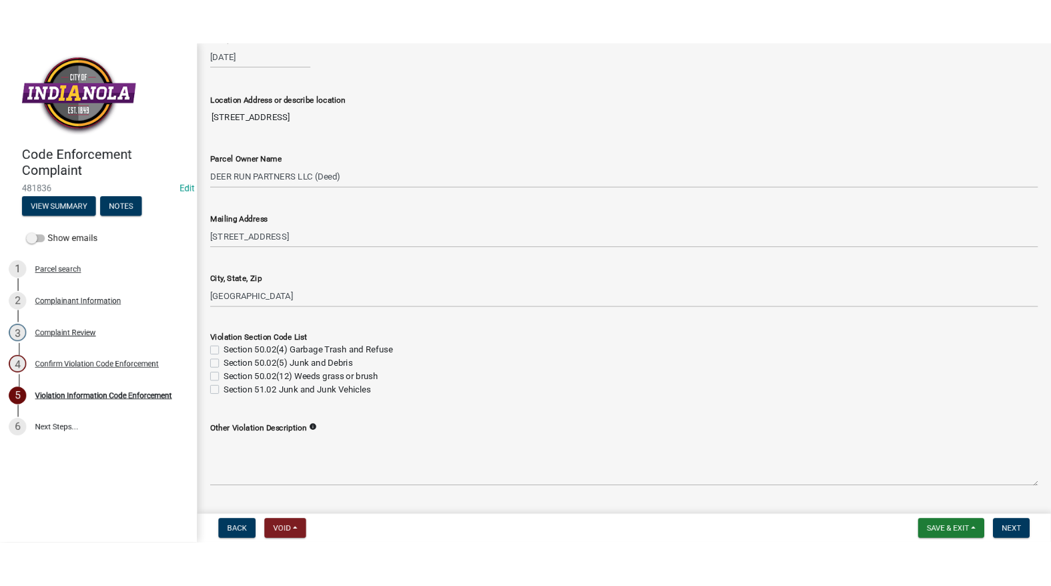
scroll to position [467, 0]
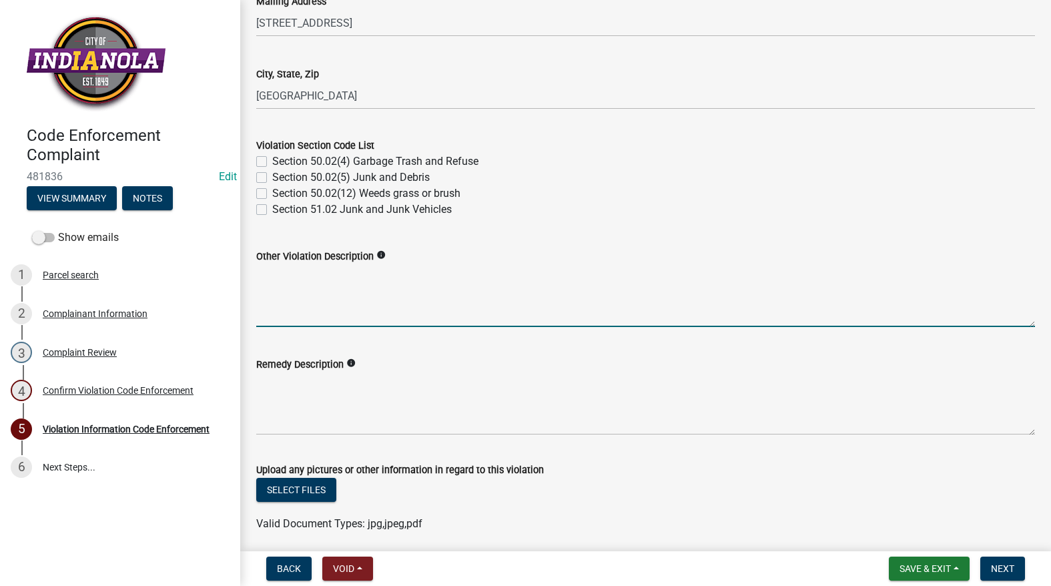
click at [391, 302] on textarea "Other Violation Description" at bounding box center [645, 295] width 779 height 63
paste textarea "_______________________________________________________________________________…"
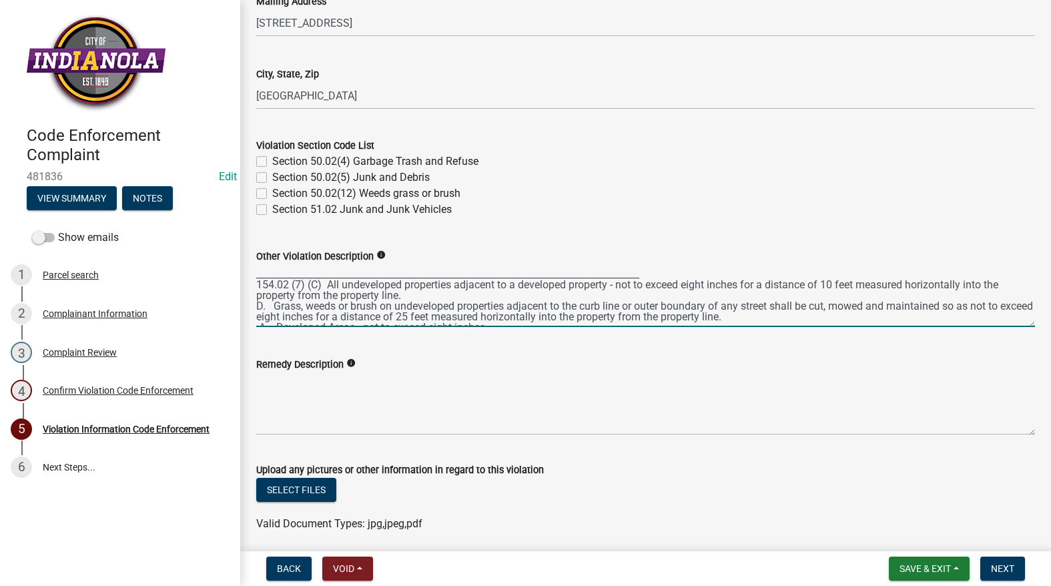
scroll to position [28, 0]
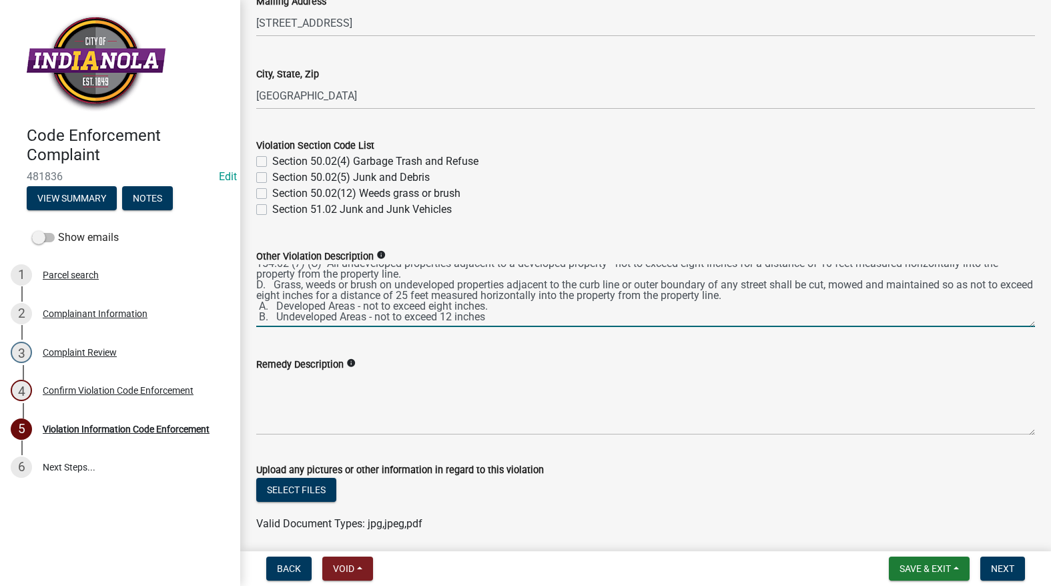
type textarea "_______________________________________________________________________________…"
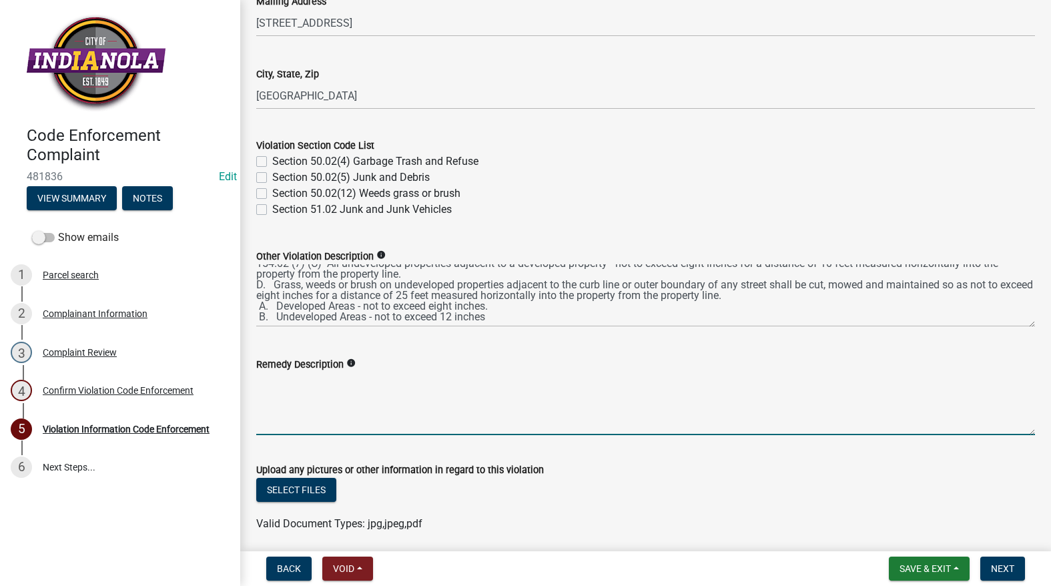
click at [381, 406] on textarea "Remedy Description" at bounding box center [645, 403] width 779 height 63
type textarea "[DEMOGRAPHIC_DATA]"
click at [290, 480] on button "Select files" at bounding box center [296, 490] width 80 height 24
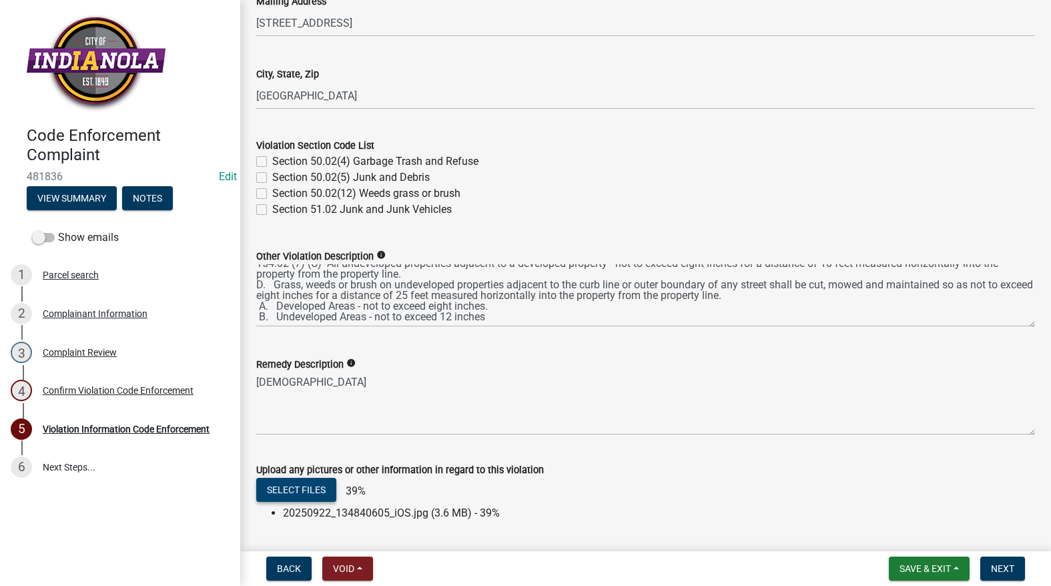
click at [293, 482] on button "Select files" at bounding box center [296, 490] width 80 height 24
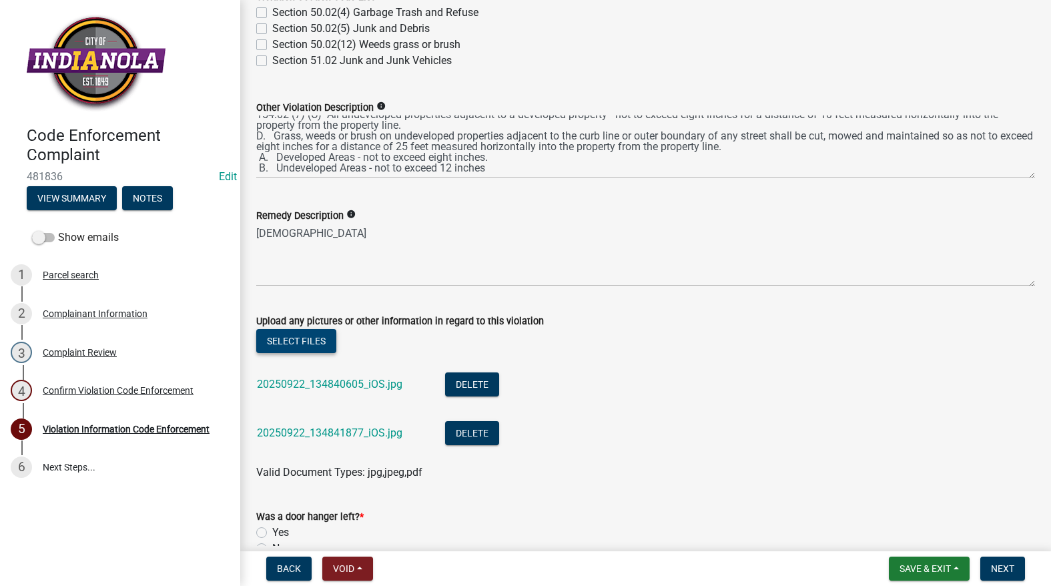
scroll to position [781, 0]
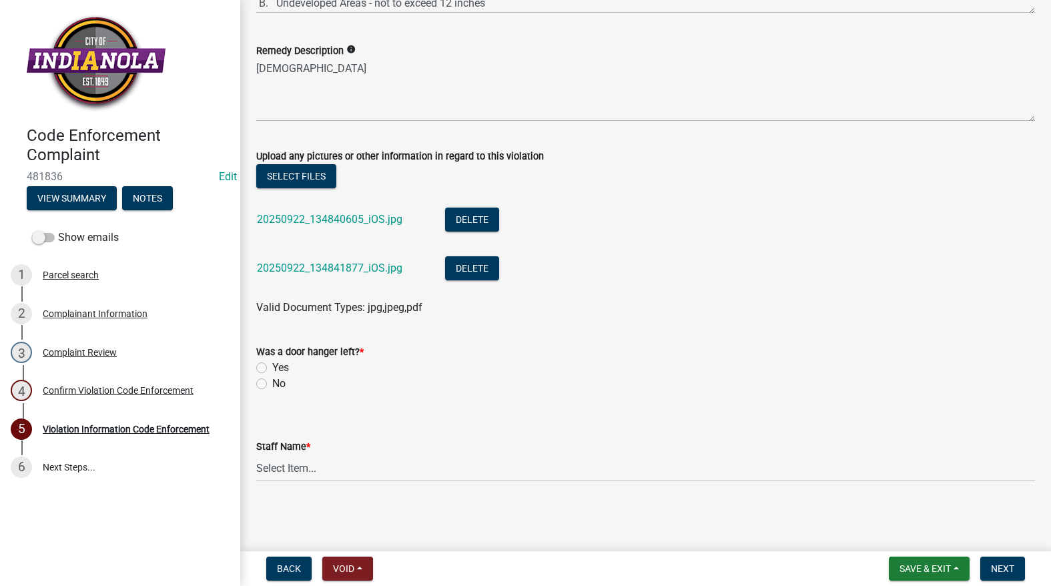
click at [255, 382] on div "Was a door hanger left? * Yes No" at bounding box center [645, 360] width 799 height 64
drag, startPoint x: 258, startPoint y: 384, endPoint x: 268, endPoint y: 399, distance: 17.8
click at [272, 384] on label "No" at bounding box center [278, 384] width 13 height 16
click at [272, 384] on input "No" at bounding box center [276, 380] width 9 height 9
radio input "true"
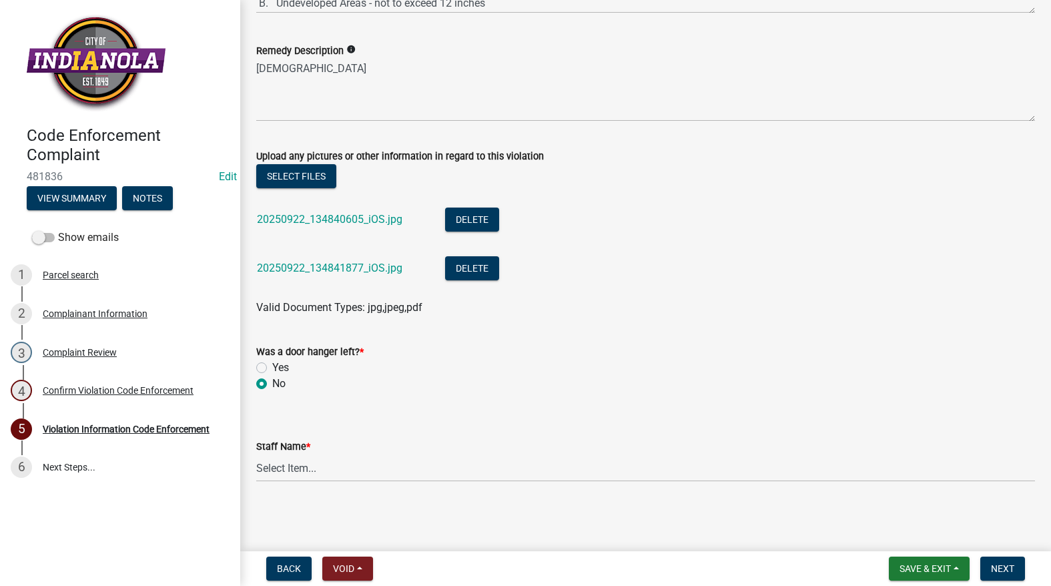
drag, startPoint x: 285, startPoint y: 446, endPoint x: 296, endPoint y: 464, distance: 21.3
click at [288, 449] on label "Staff Name *" at bounding box center [283, 447] width 54 height 9
click at [288, 455] on select "Select Item... [PERSON_NAME] [PERSON_NAME] [PERSON_NAME] Other" at bounding box center [645, 468] width 779 height 27
click at [300, 475] on select "Select Item... [PERSON_NAME] [PERSON_NAME] [PERSON_NAME] Other" at bounding box center [645, 468] width 779 height 27
click at [256, 455] on select "Select Item... [PERSON_NAME] [PERSON_NAME] [PERSON_NAME] Other" at bounding box center [645, 468] width 779 height 27
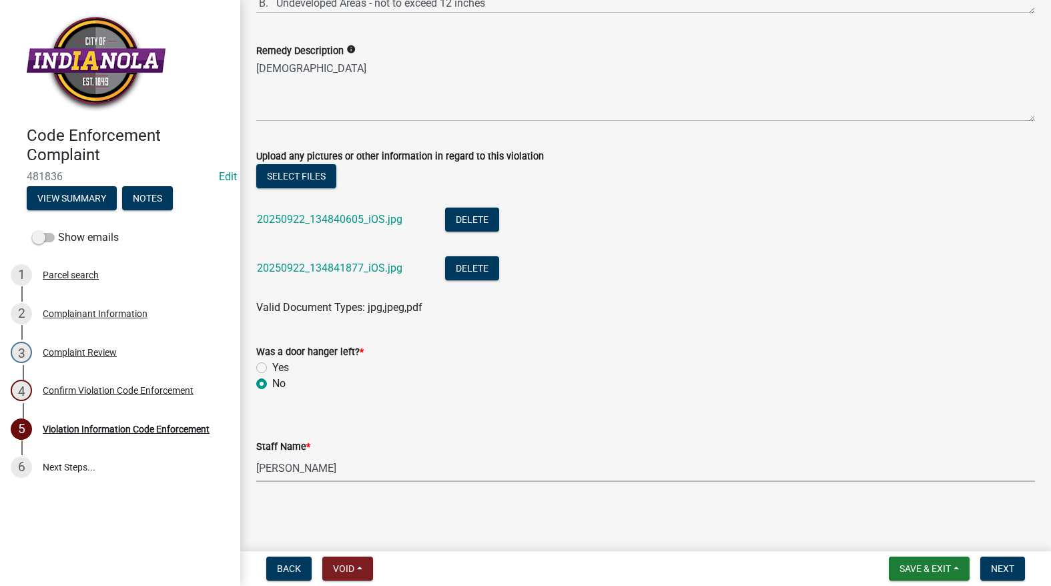
select select "634d5426-b8b3-48ee-aa1e-d523f7499186"
click at [1005, 561] on button "Next" at bounding box center [1003, 569] width 45 height 24
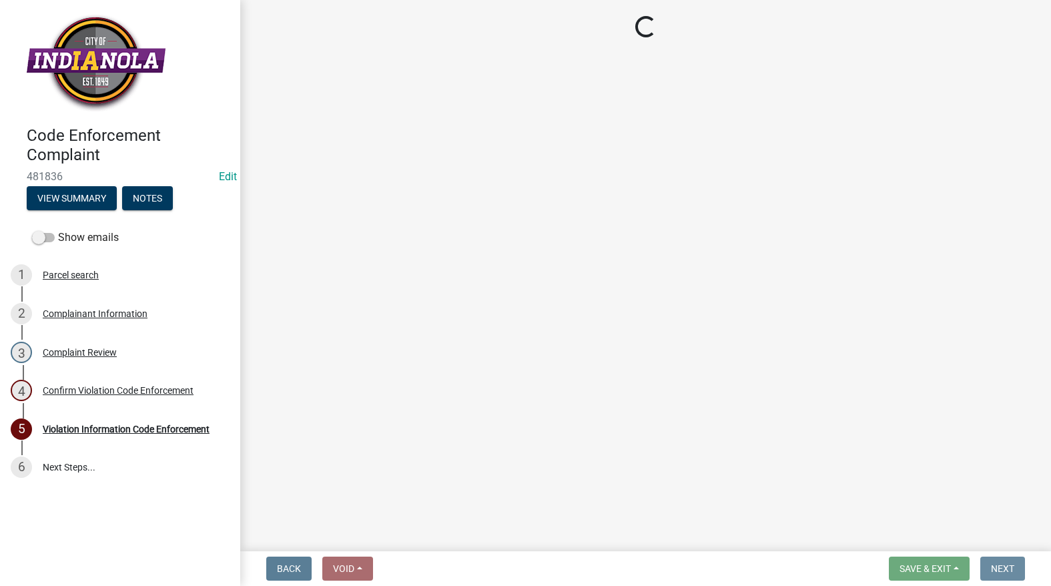
scroll to position [0, 0]
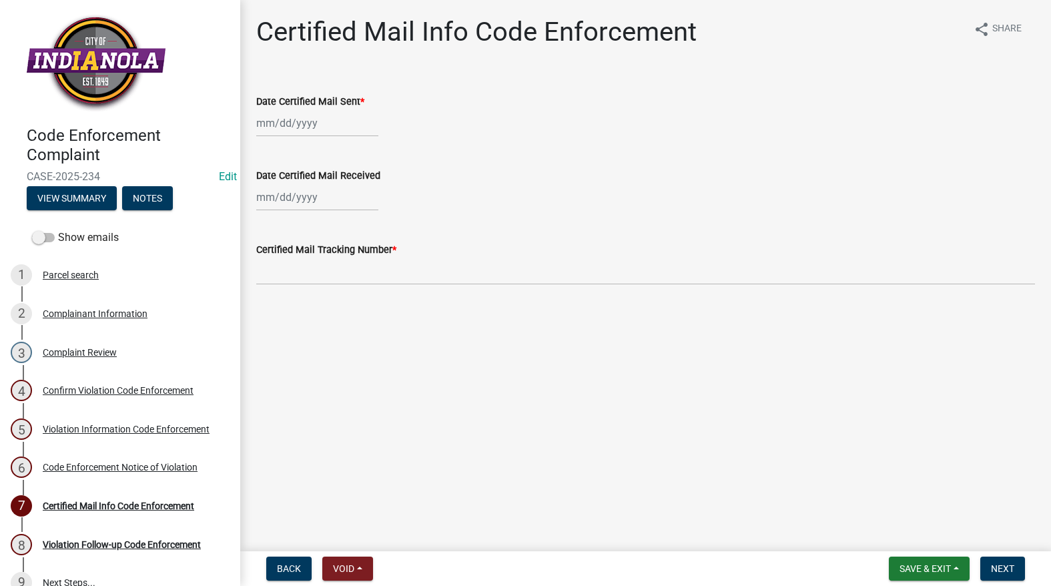
click at [295, 127] on div at bounding box center [317, 122] width 122 height 27
select select "9"
select select "2025"
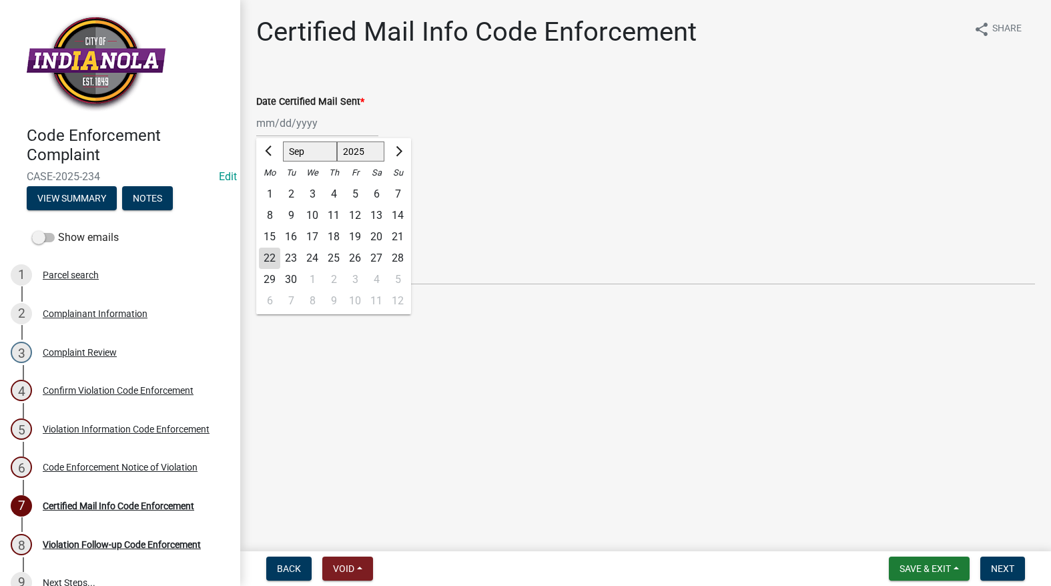
click at [264, 262] on div "22" at bounding box center [269, 258] width 21 height 21
type input "[DATE]"
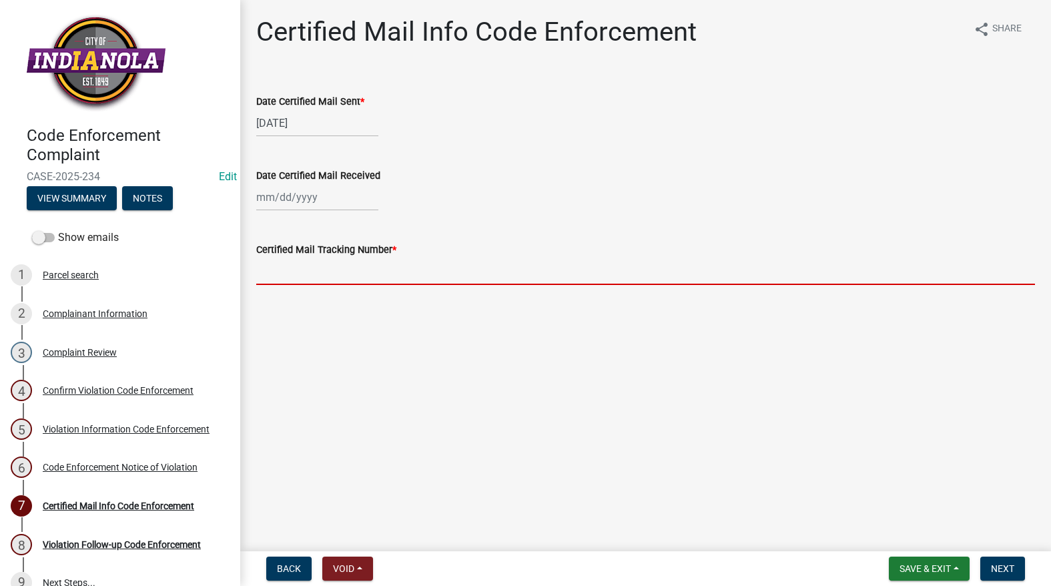
click at [280, 260] on input "Certified Mail Tracking Number *" at bounding box center [645, 271] width 779 height 27
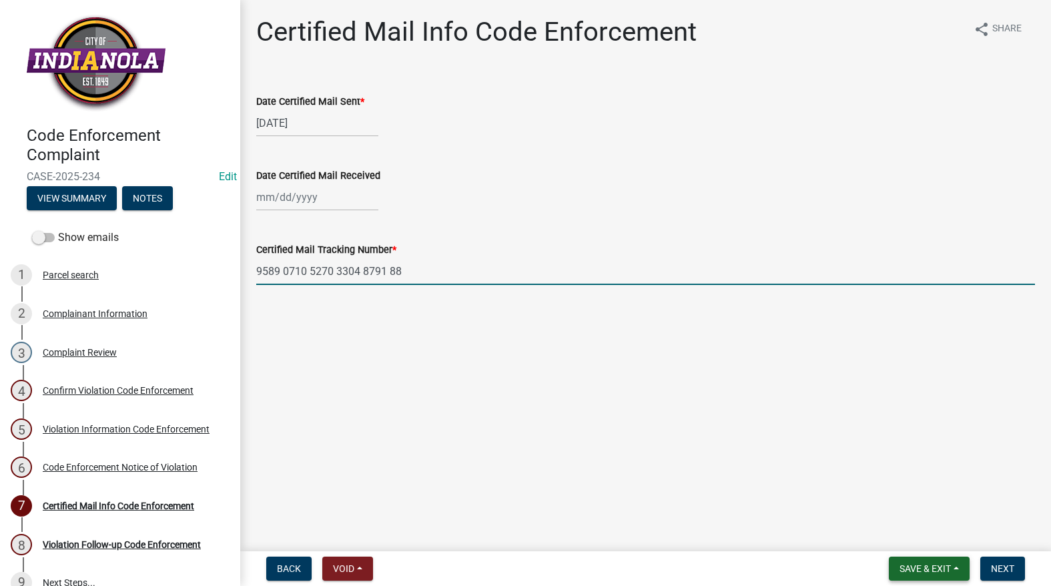
type input "9589 0710 5270 3304 8791 88"
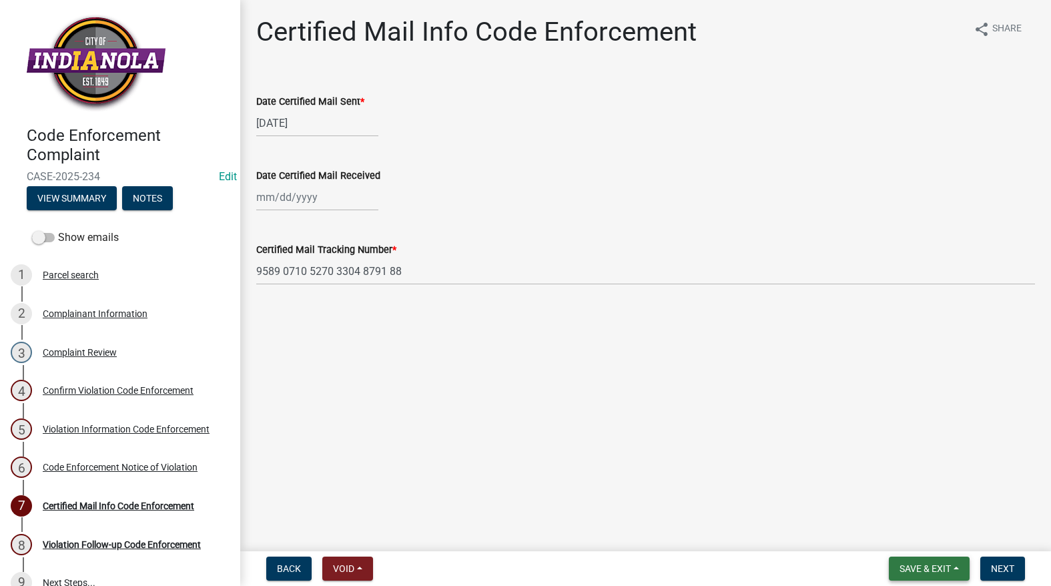
click at [940, 558] on button "Save & Exit" at bounding box center [929, 569] width 81 height 24
click at [913, 505] on button "Save" at bounding box center [916, 502] width 107 height 32
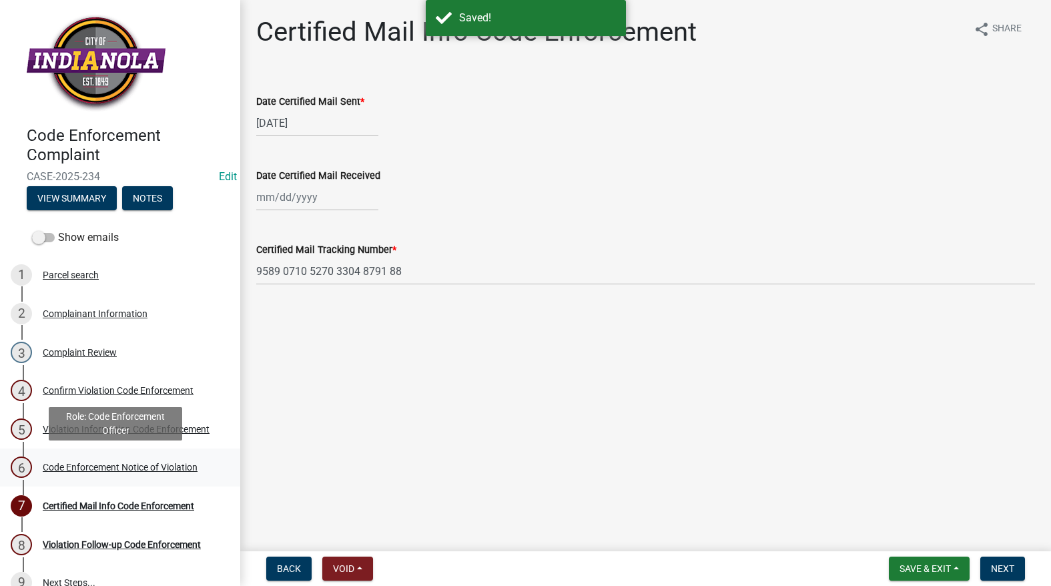
click at [66, 465] on div "Code Enforcement Notice of Violation" at bounding box center [120, 467] width 155 height 9
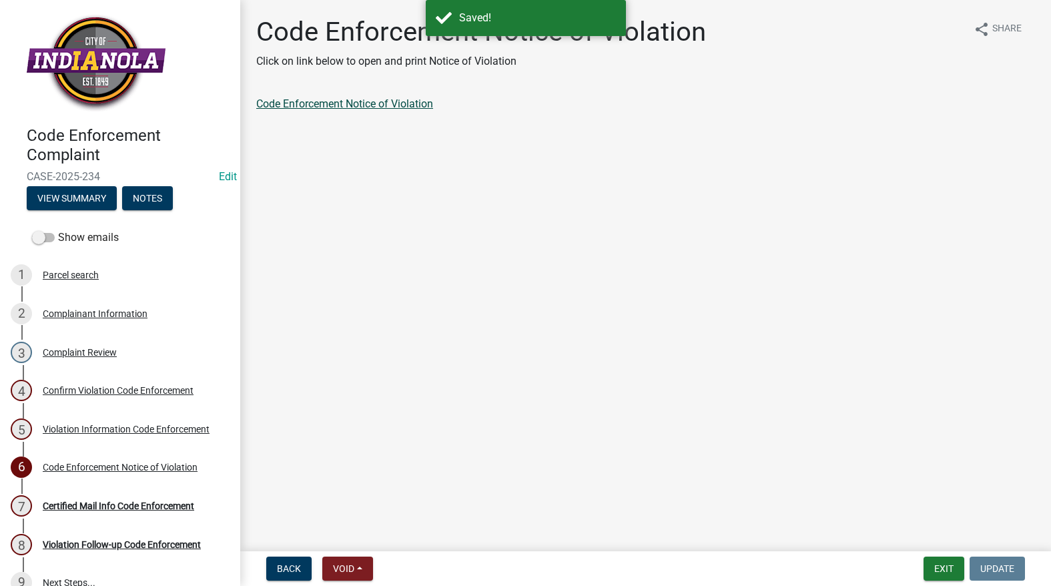
click at [393, 98] on link "Code Enforcement Notice of Violation" at bounding box center [344, 103] width 177 height 13
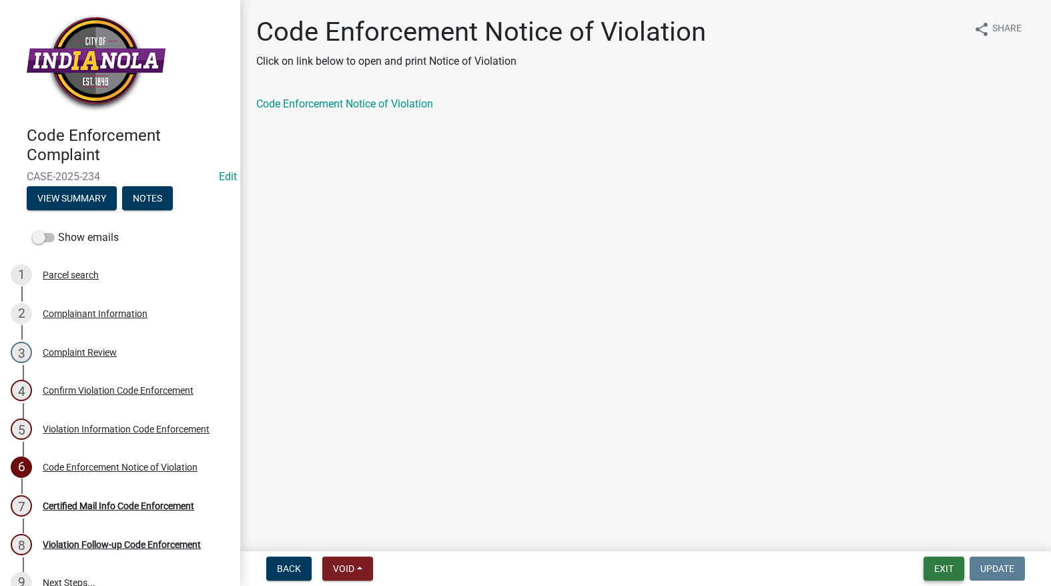
click at [946, 573] on button "Exit" at bounding box center [944, 569] width 41 height 24
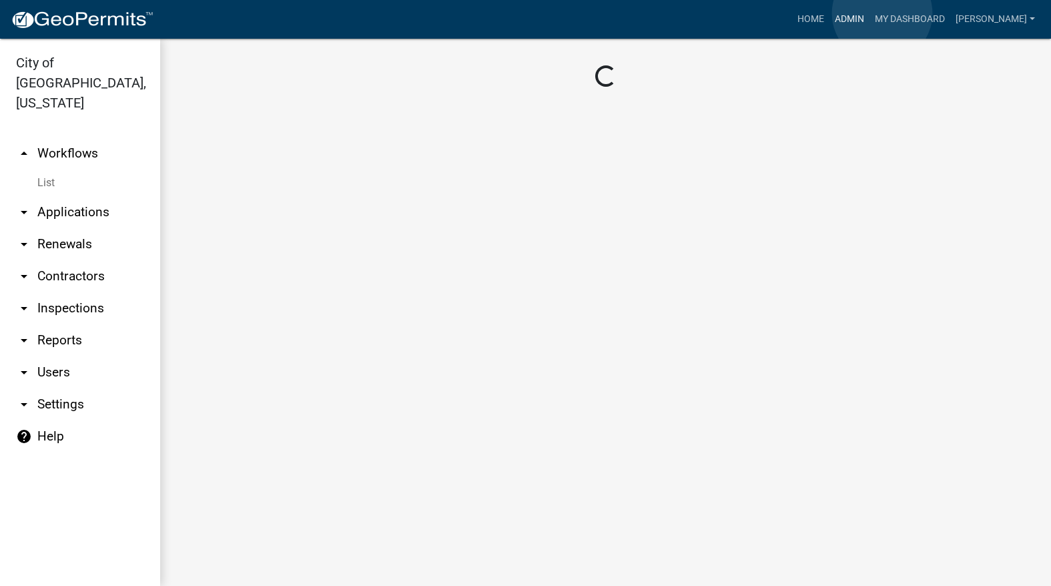
click at [870, 13] on link "Admin" at bounding box center [850, 19] width 40 height 25
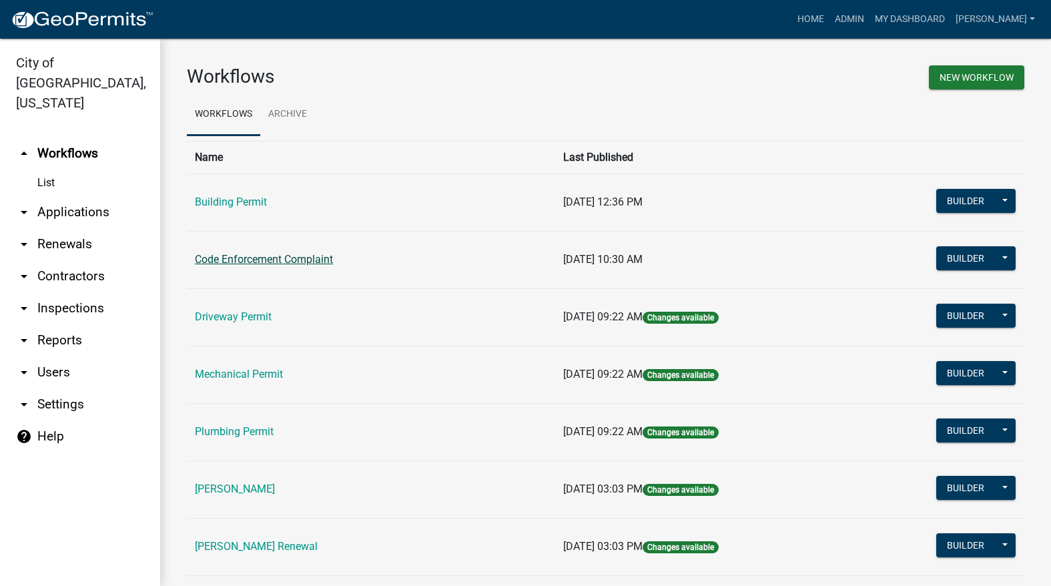
click at [231, 264] on link "Code Enforcement Complaint" at bounding box center [264, 259] width 138 height 13
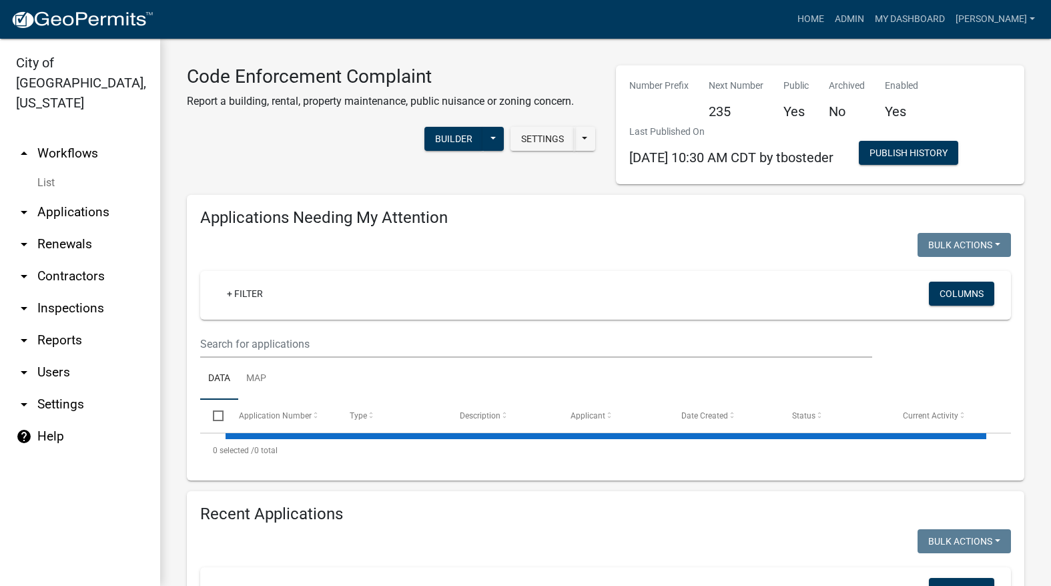
select select "3: 100"
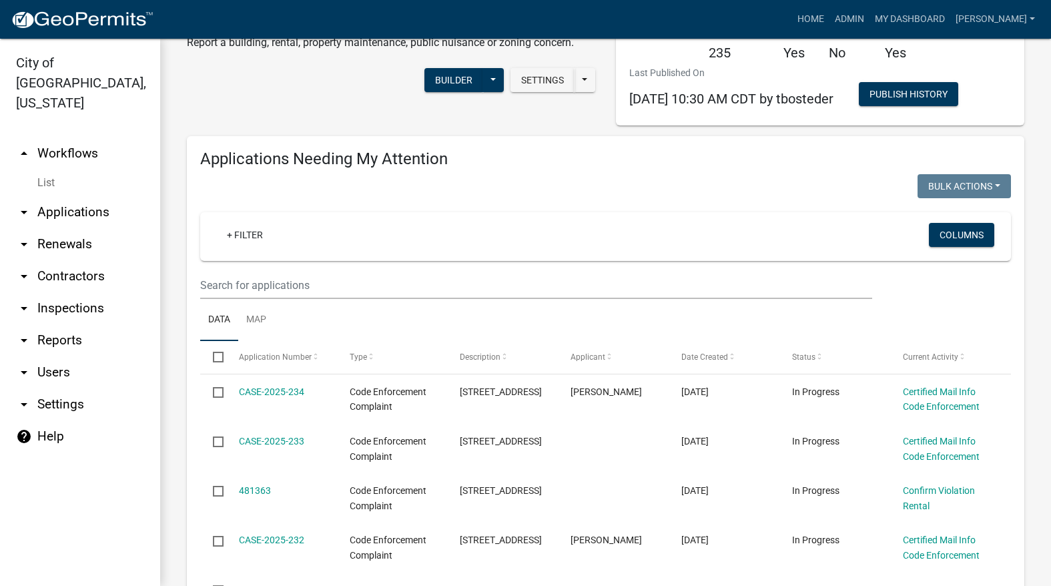
scroll to position [200, 0]
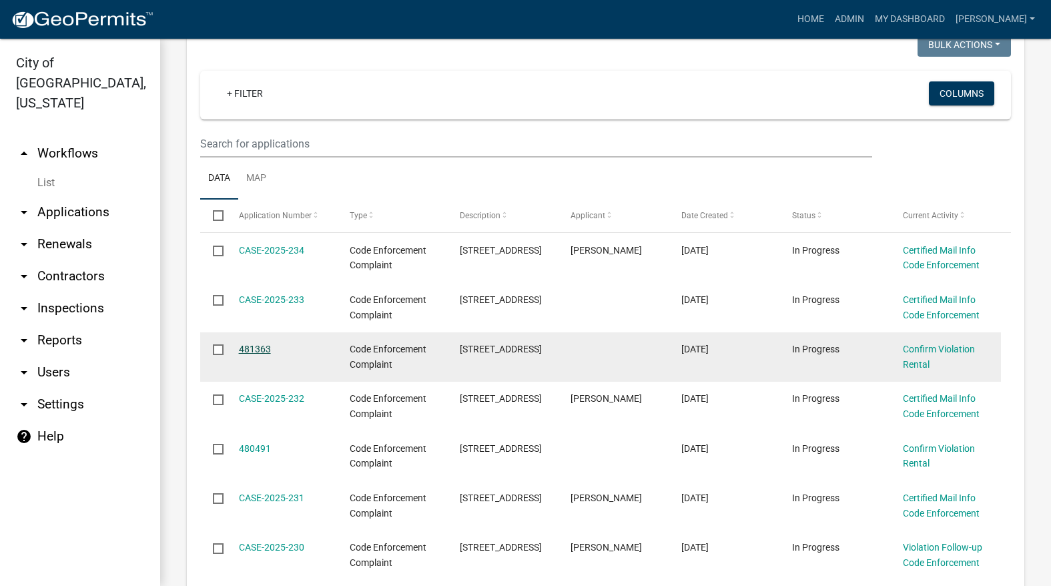
click at [264, 346] on link "481363" at bounding box center [255, 349] width 32 height 11
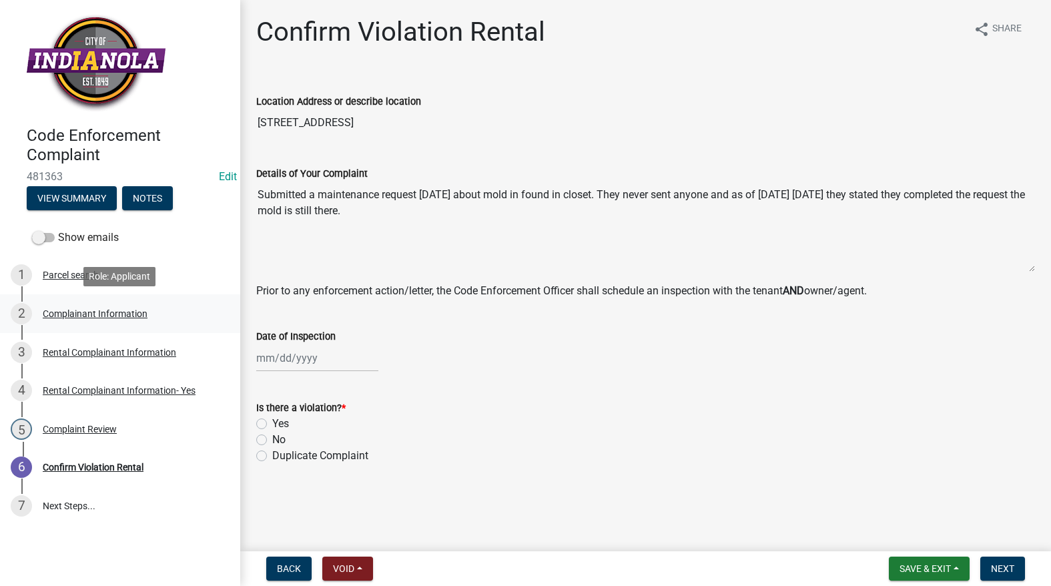
click at [87, 313] on div "Complainant Information" at bounding box center [95, 313] width 105 height 9
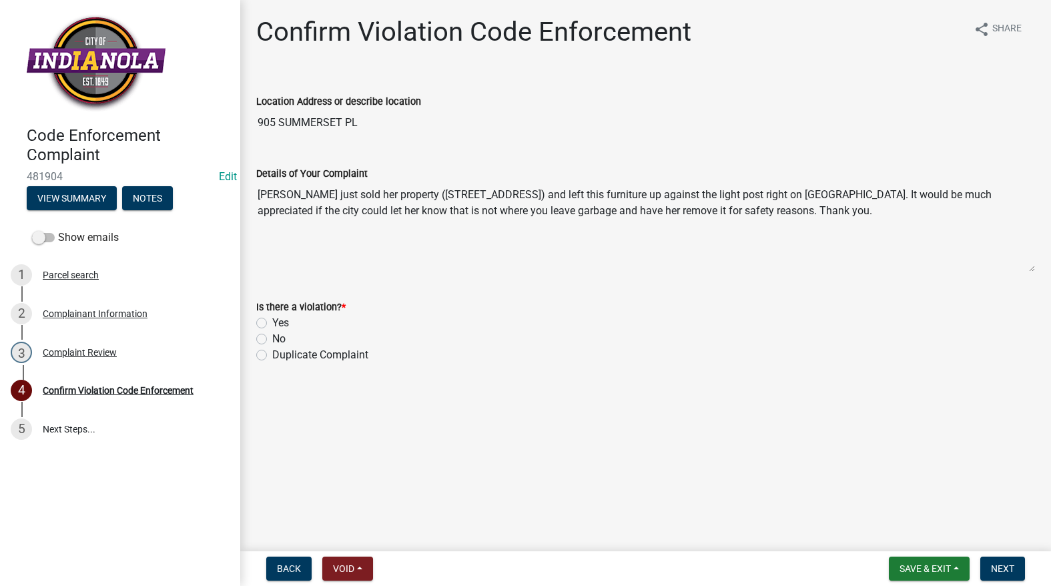
drag, startPoint x: 516, startPoint y: 192, endPoint x: 432, endPoint y: 200, distance: 84.5
click at [432, 200] on textarea "Kelli Ehrhardt just sold her property (905 Summerset Pl) and left this furnitur…" at bounding box center [645, 227] width 779 height 91
drag, startPoint x: 91, startPoint y: 268, endPoint x: 87, endPoint y: 286, distance: 19.1
click at [90, 268] on div "1 Parcel search" at bounding box center [115, 274] width 208 height 21
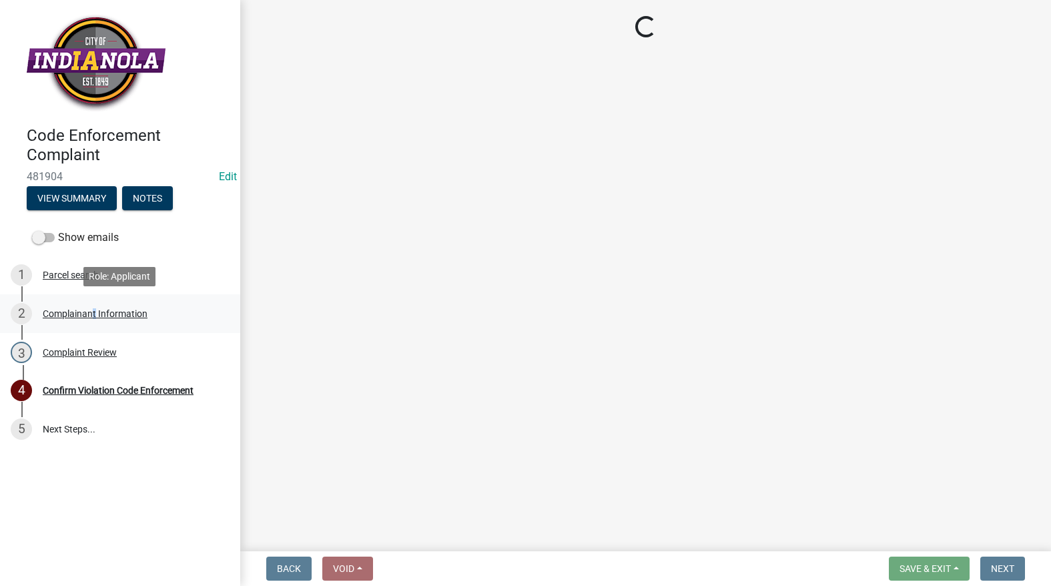
click at [90, 304] on div "2 Complainant Information" at bounding box center [115, 313] width 208 height 21
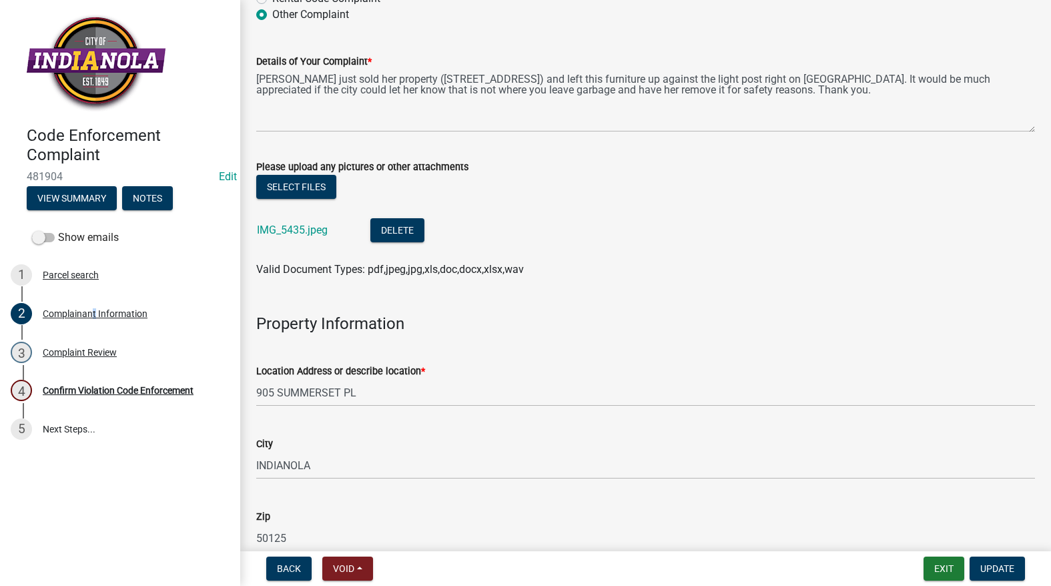
scroll to position [534, 0]
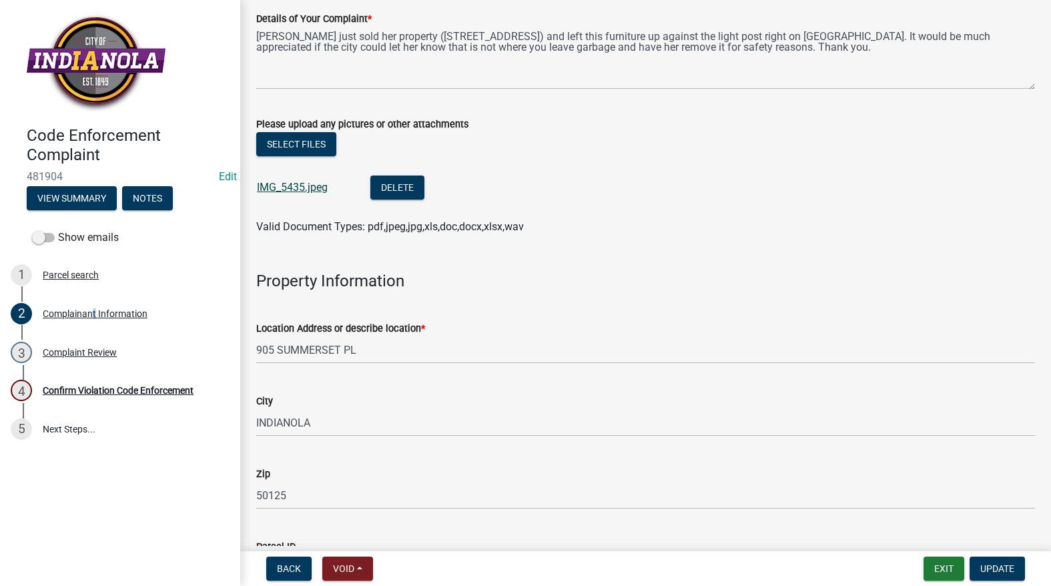
click at [304, 193] on link "IMG_5435.jpeg" at bounding box center [292, 187] width 71 height 13
click at [88, 272] on div "Parcel search" at bounding box center [71, 274] width 56 height 9
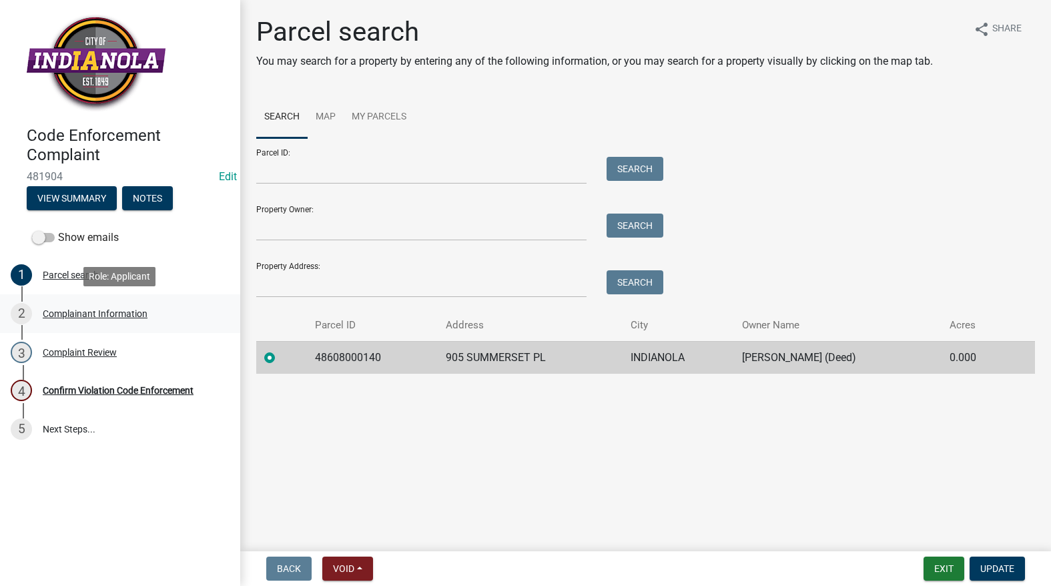
click at [95, 319] on div "2 Complainant Information" at bounding box center [115, 313] width 208 height 21
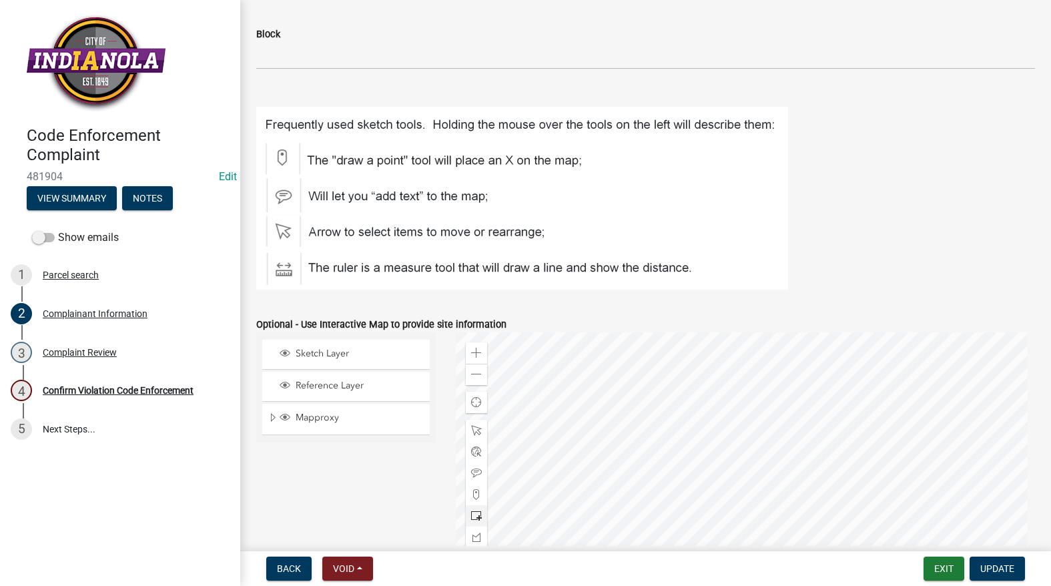
scroll to position [1648, 0]
